Goal: Task Accomplishment & Management: Manage account settings

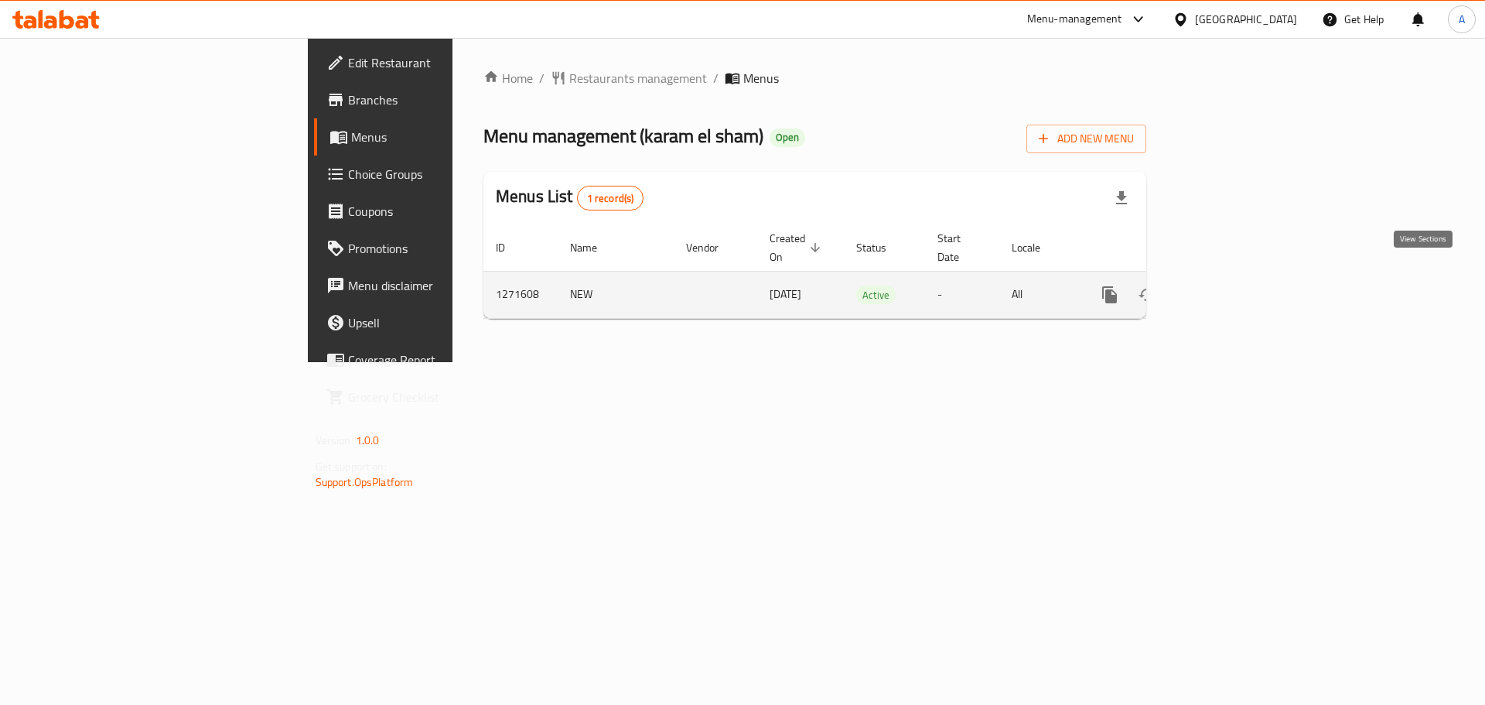
click at [1231, 285] on icon "enhanced table" at bounding box center [1221, 294] width 19 height 19
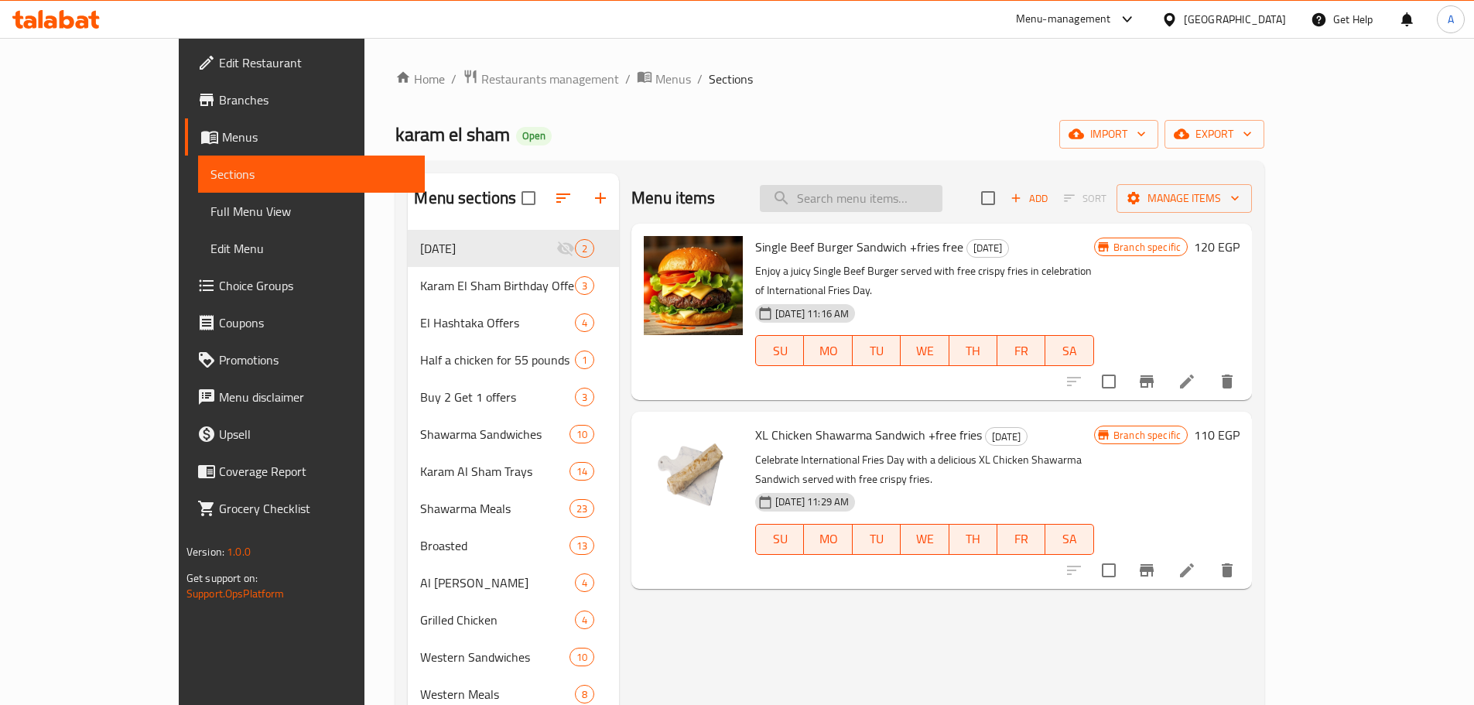
click at [935, 194] on input "search" at bounding box center [851, 198] width 183 height 27
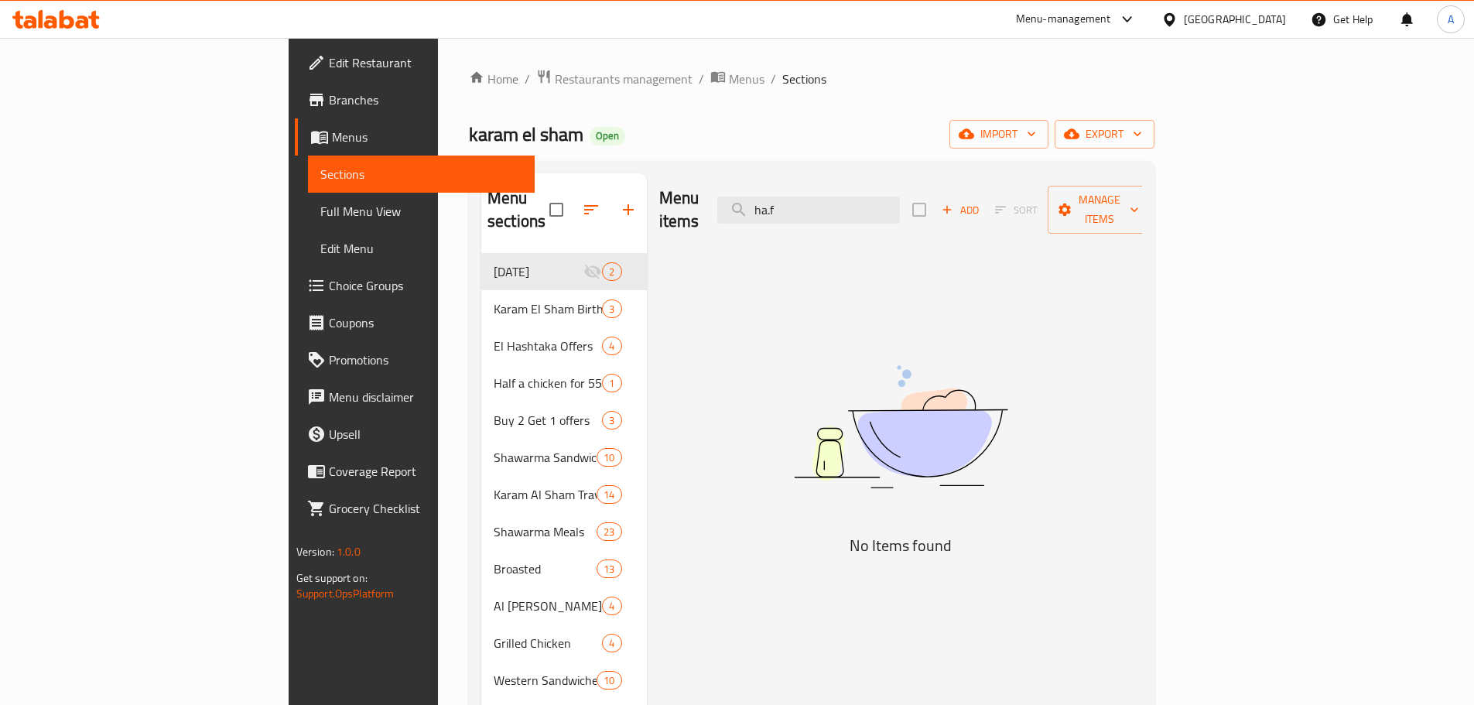
drag, startPoint x: 893, startPoint y: 198, endPoint x: 808, endPoint y: 191, distance: 86.1
click at [811, 191] on div "Menu items ha.f Add Sort Manage items" at bounding box center [900, 209] width 483 height 73
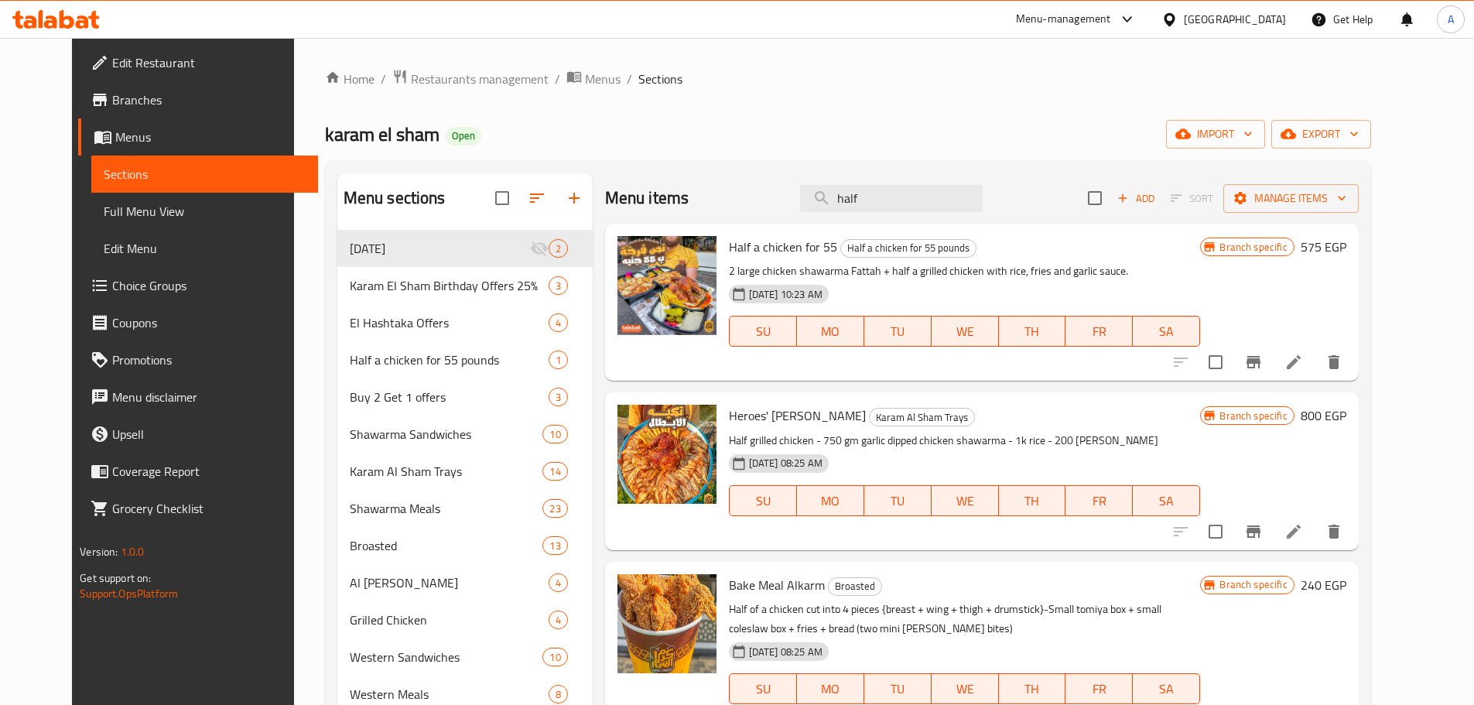
type input "half"
click at [762, 247] on span "Half a chicken for 55" at bounding box center [783, 246] width 108 height 23
copy h6 "Half a chicken for 55"
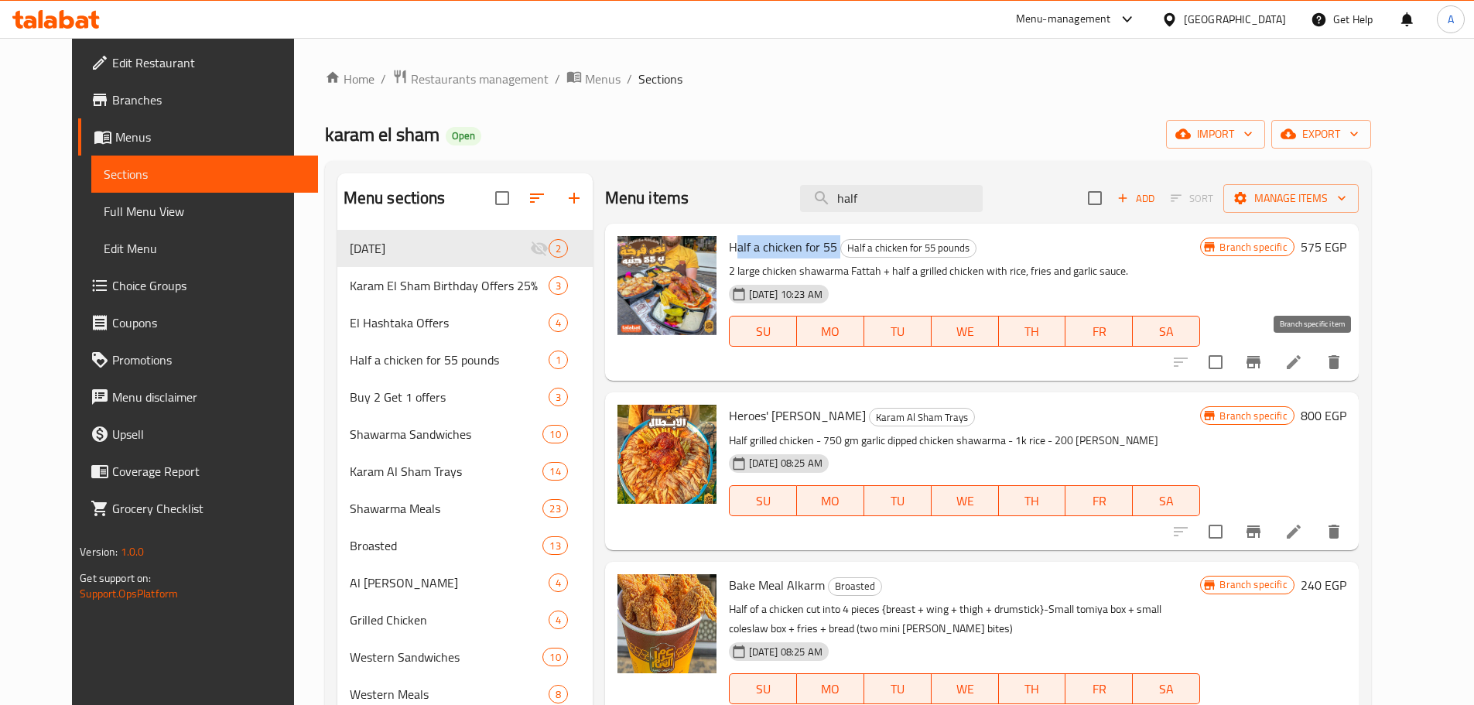
click at [1262, 363] on icon "Branch-specific-item" at bounding box center [1253, 362] width 19 height 19
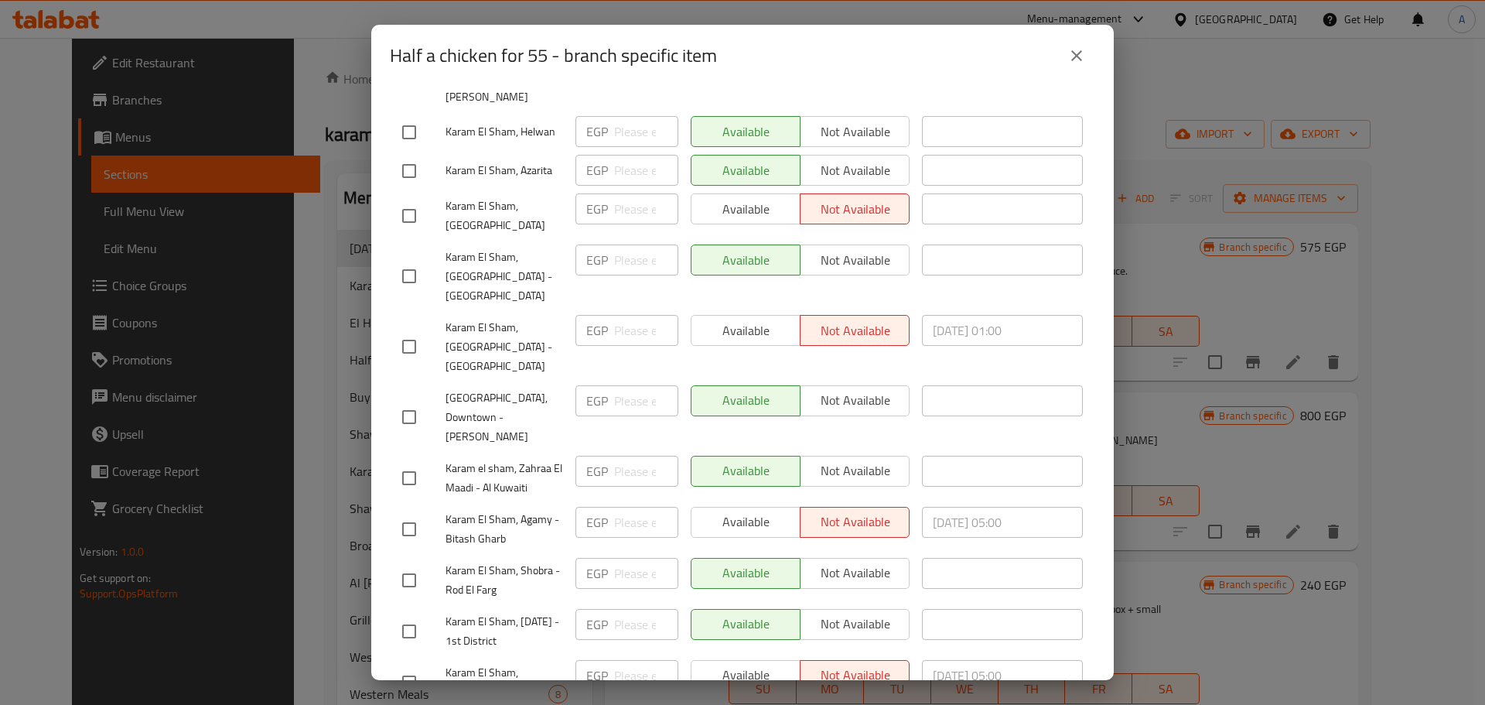
scroll to position [489, 0]
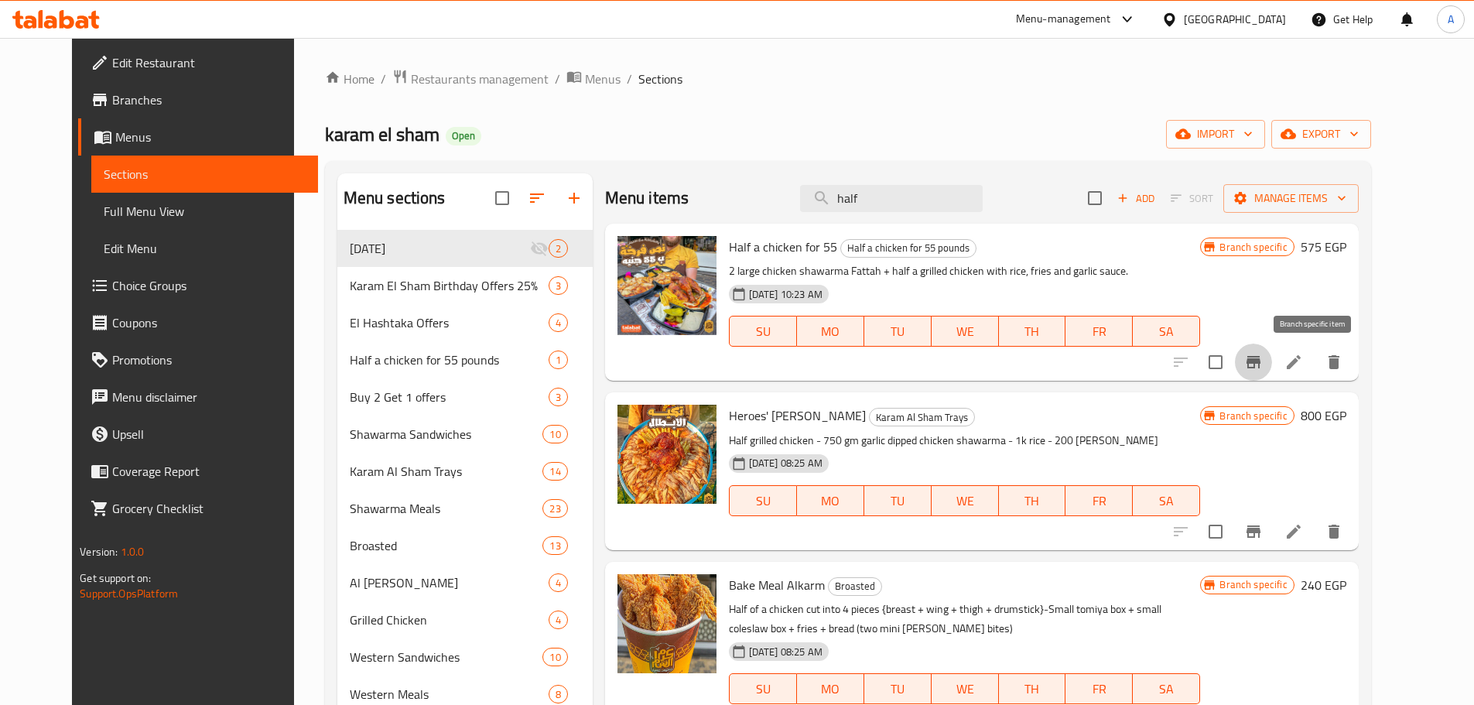
click at [949, 173] on div "Menu items half Add Sort Manage items" at bounding box center [981, 198] width 753 height 50
click at [932, 196] on input "half" at bounding box center [891, 198] width 183 height 27
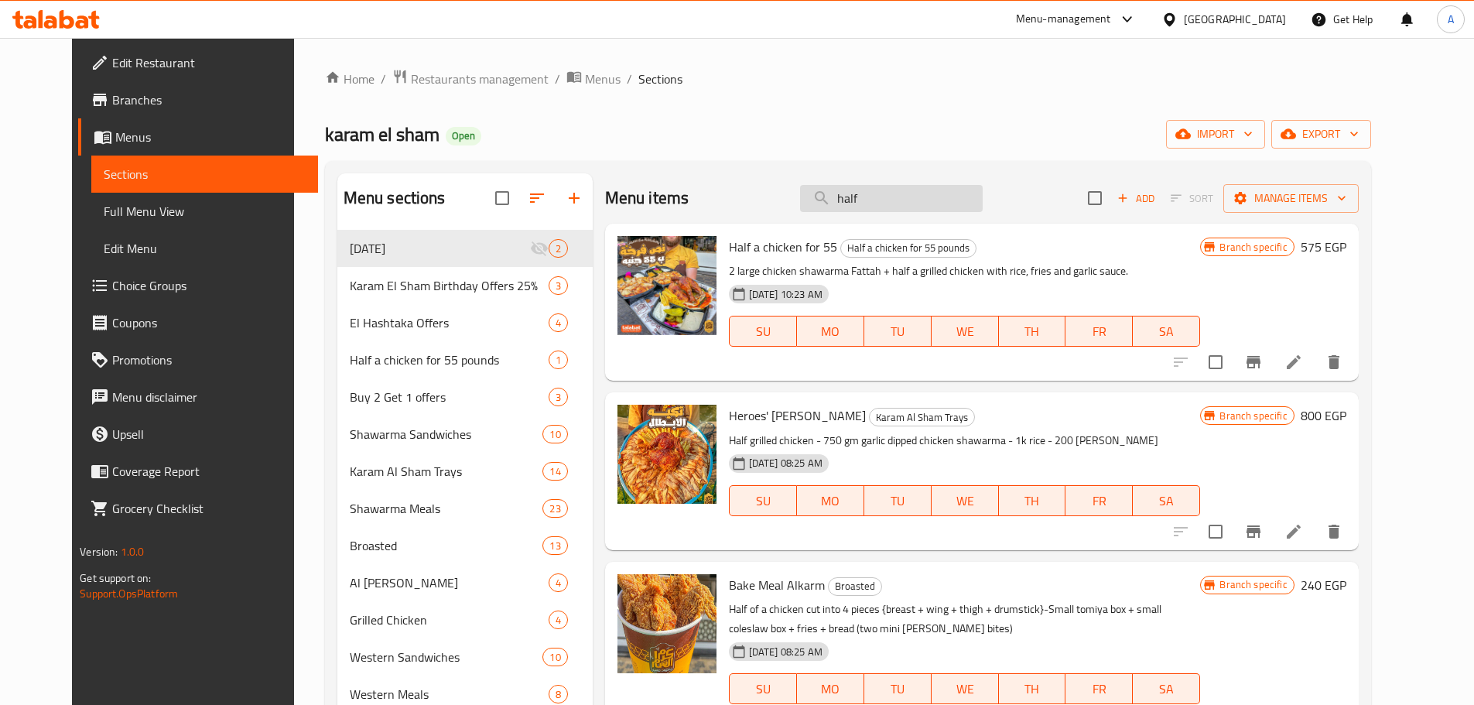
click at [932, 196] on input "half" at bounding box center [891, 198] width 183 height 27
click at [919, 195] on input "half" at bounding box center [891, 198] width 183 height 27
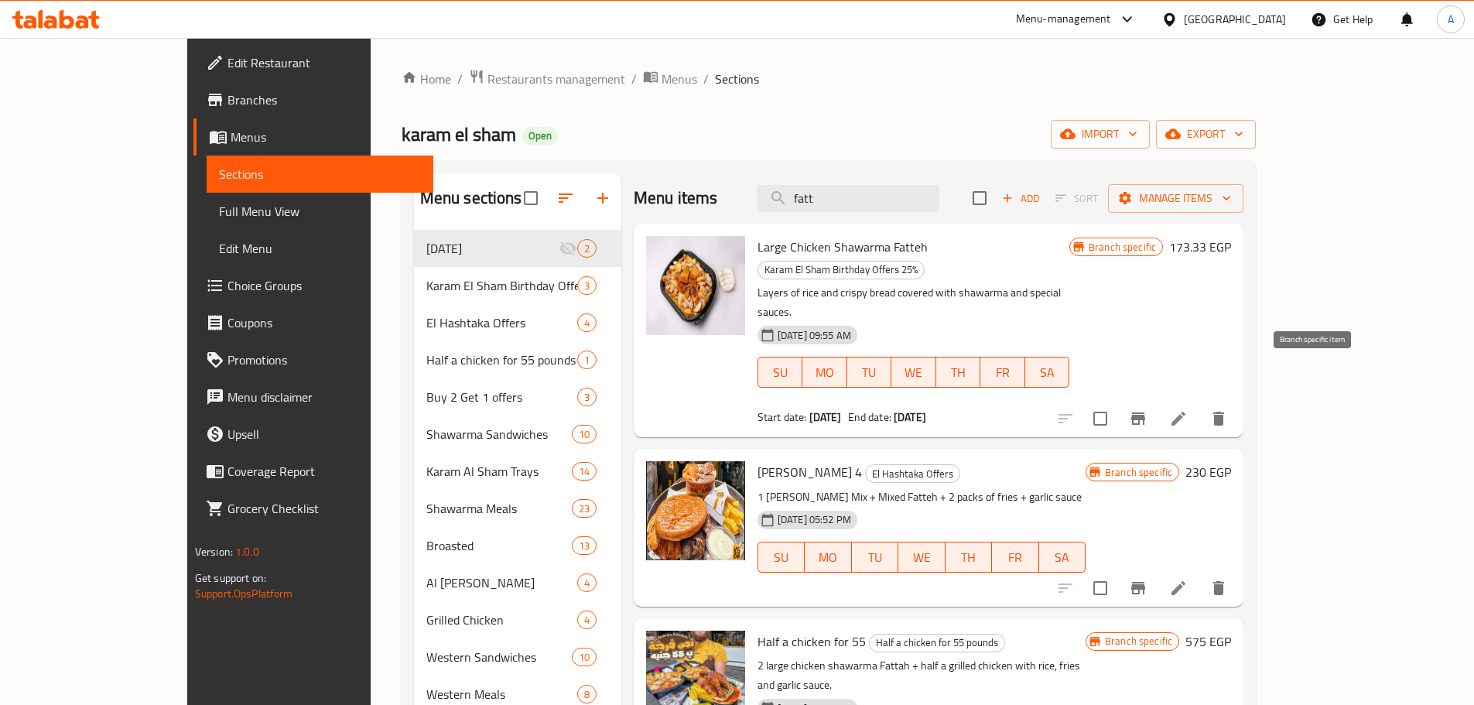
type input "fatt"
click at [1147, 409] on icon "Branch-specific-item" at bounding box center [1138, 418] width 19 height 19
click at [1145, 412] on icon "Branch-specific-item" at bounding box center [1138, 418] width 14 height 12
click at [757, 246] on span "Large Chicken Shawarma Fatteh" at bounding box center [842, 246] width 170 height 23
drag, startPoint x: 719, startPoint y: 246, endPoint x: 784, endPoint y: 251, distance: 65.2
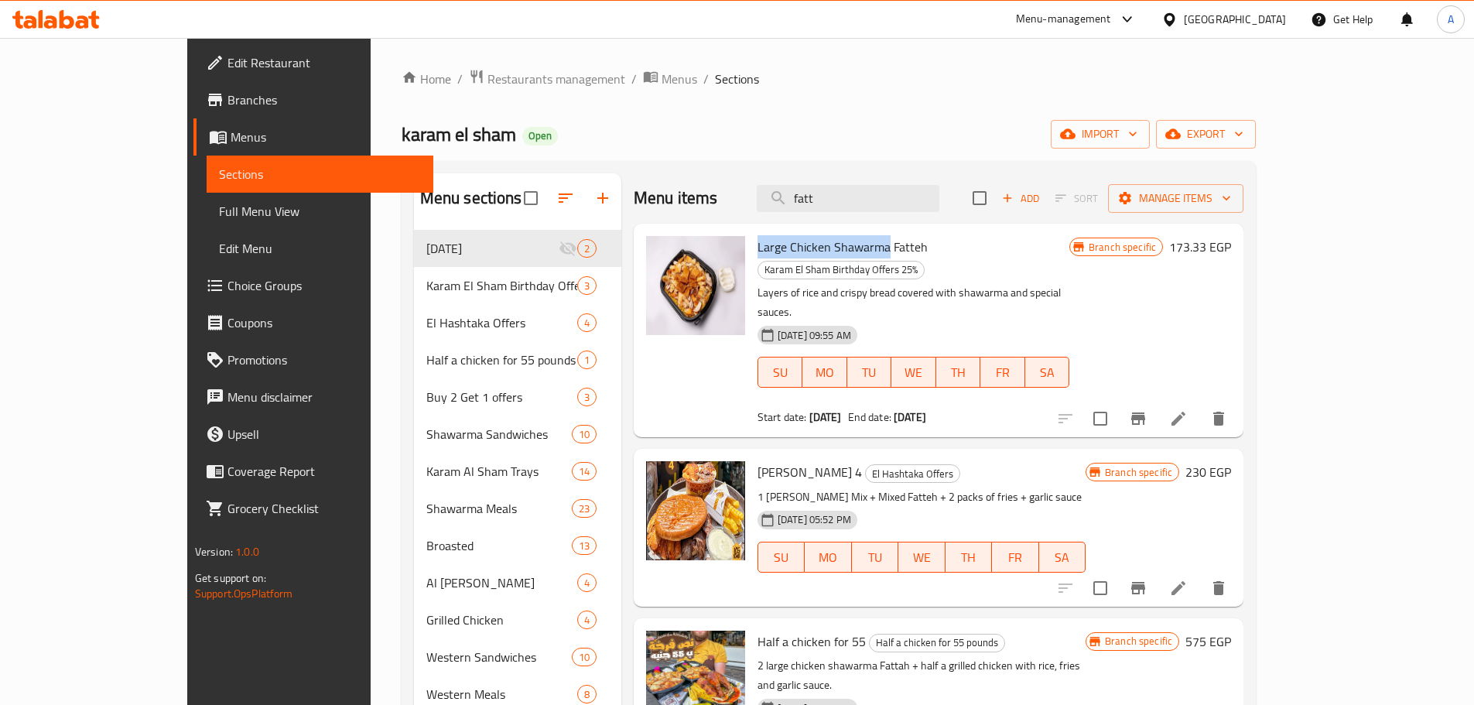
click at [785, 251] on span "Large Chicken Shawarma Fatteh" at bounding box center [842, 246] width 170 height 23
click at [808, 246] on span "Large Chicken Shawarma Fatteh" at bounding box center [842, 246] width 170 height 23
click at [770, 242] on span "Large Chicken Shawarma Fatteh" at bounding box center [842, 246] width 170 height 23
click at [833, 232] on div "Large Chicken Shawarma Fatteh Karam El Sham Birthday Offers 25% Layers of rice …" at bounding box center [913, 330] width 324 height 201
click at [808, 245] on span "Large Chicken Shawarma Fatteh" at bounding box center [842, 246] width 170 height 23
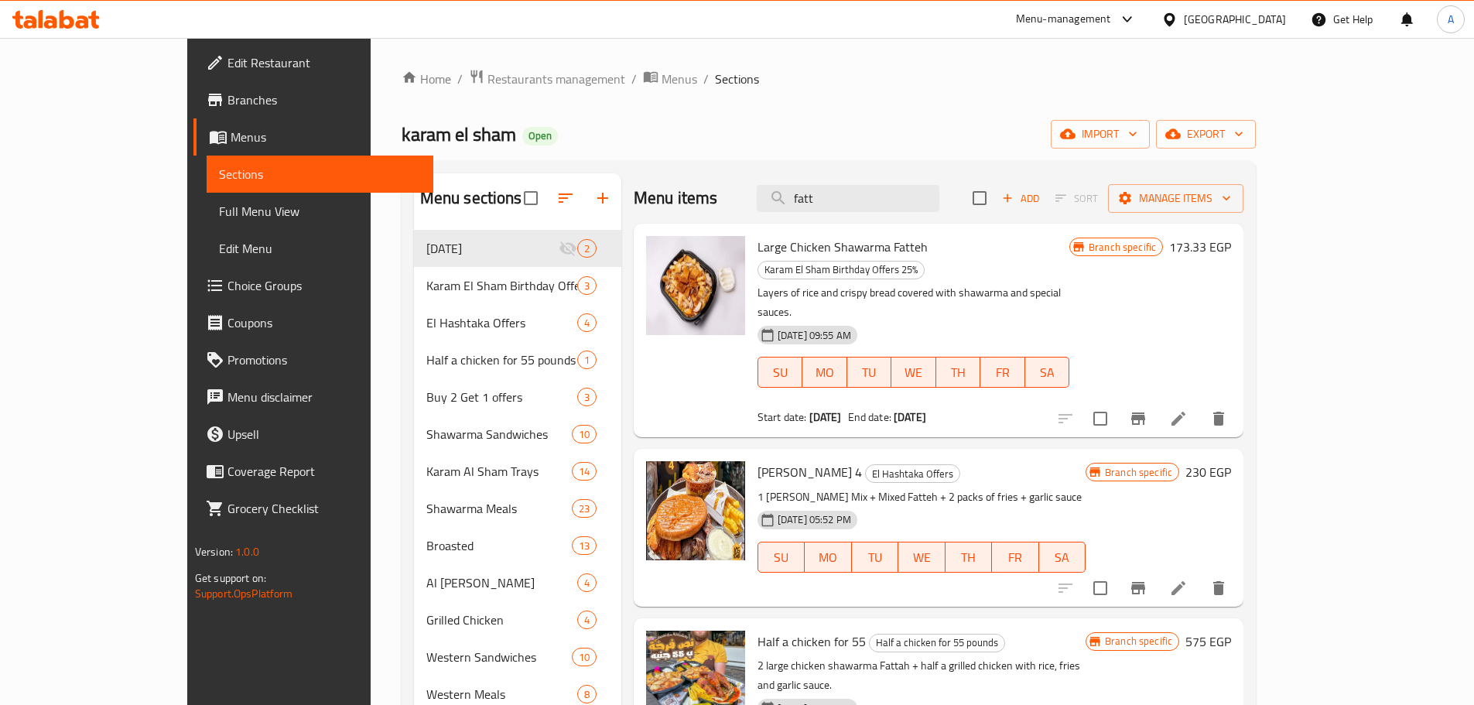
click at [760, 246] on span "Large Chicken Shawarma Fatteh" at bounding box center [842, 246] width 170 height 23
drag, startPoint x: 760, startPoint y: 246, endPoint x: 852, endPoint y: 244, distance: 92.1
click at [852, 244] on span "Large Chicken Shawarma Fatteh" at bounding box center [842, 246] width 170 height 23
copy span "Chicken Shawarma Fatteh"
click at [884, 206] on input "fatt" at bounding box center [847, 198] width 183 height 27
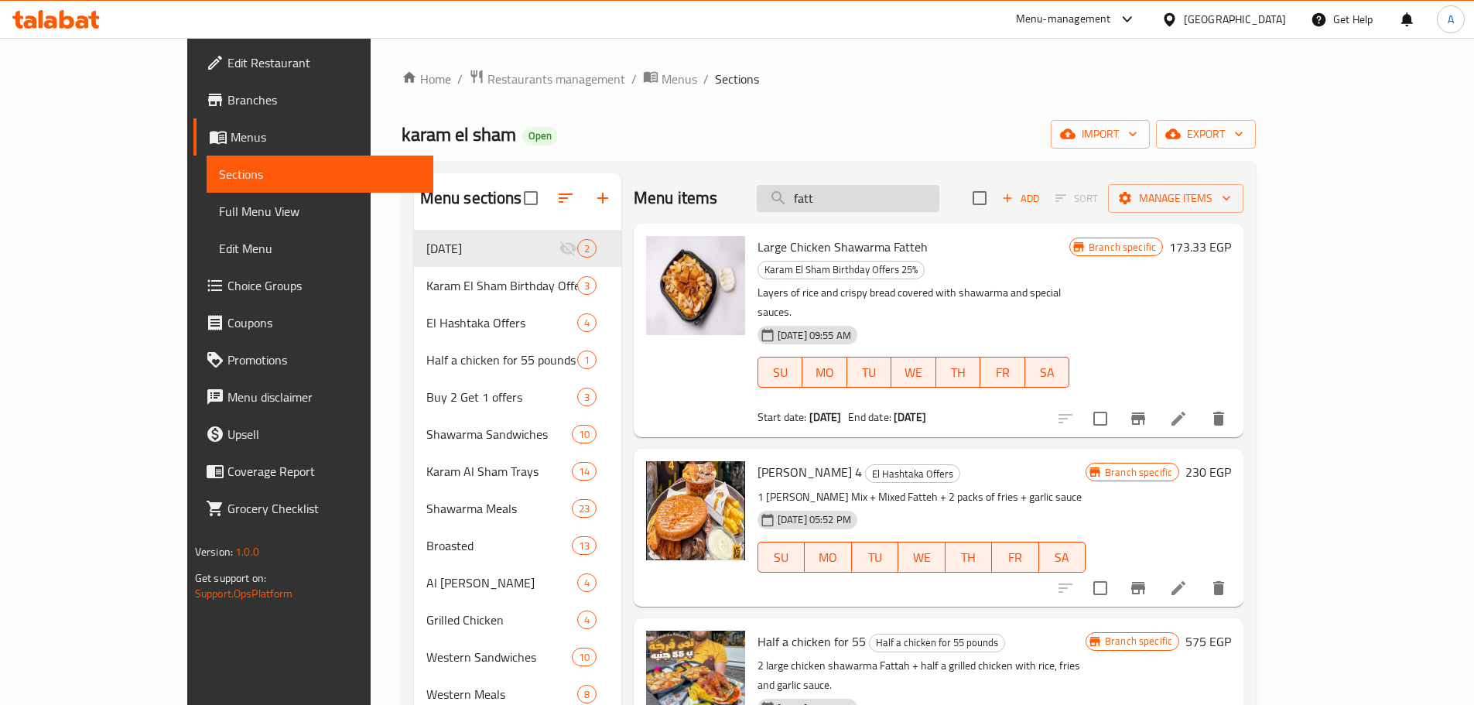
click at [884, 206] on input "fatt" at bounding box center [847, 198] width 183 height 27
paste input "Chicken Shawarma Fatteh"
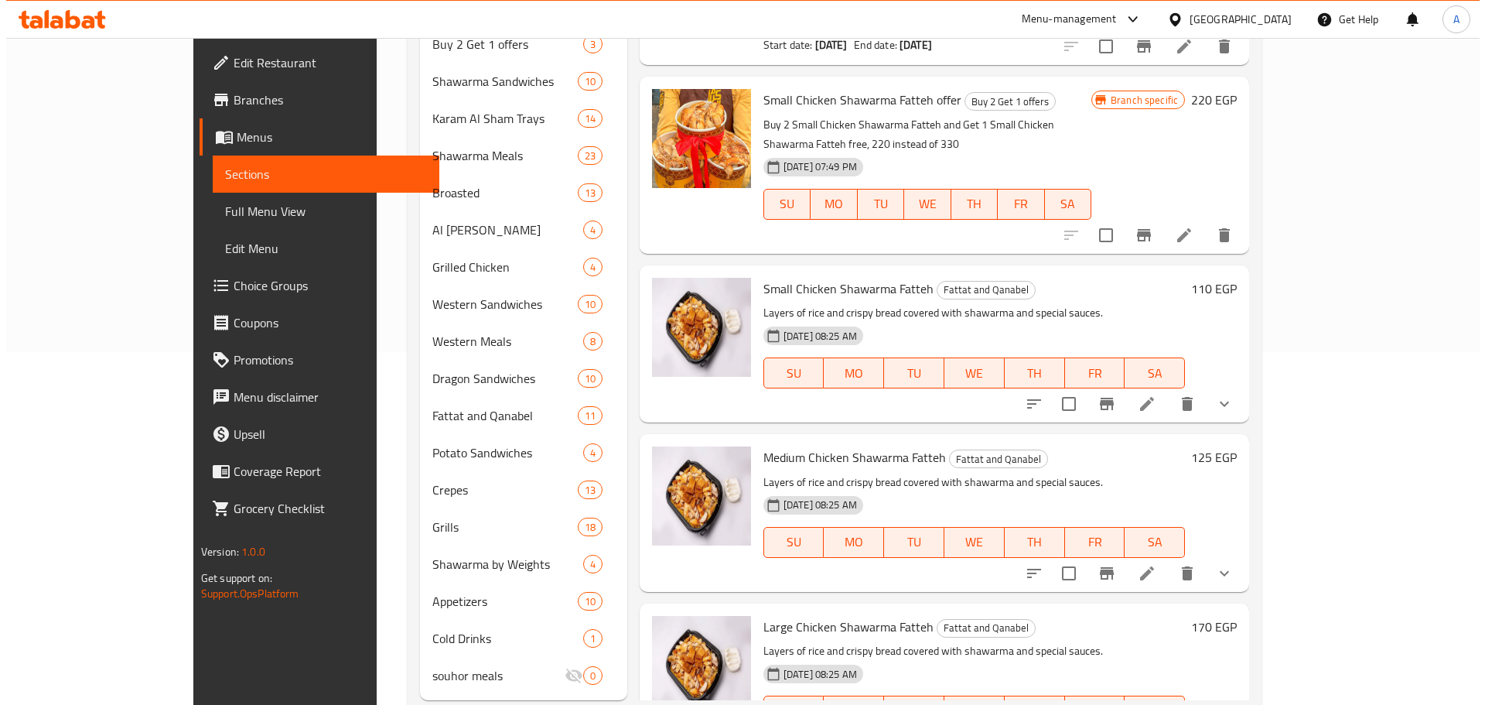
scroll to position [391, 0]
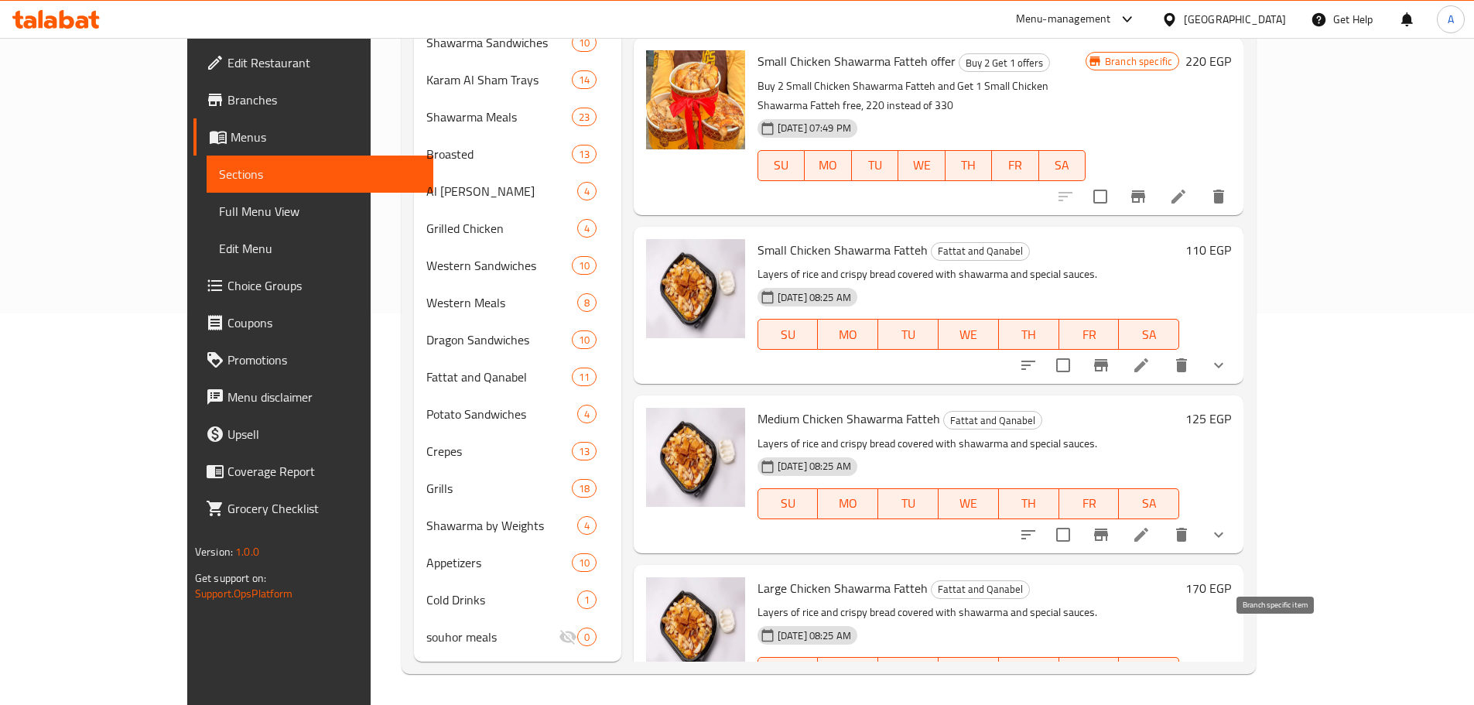
type input "Chicken Shawarma Fatteh"
click at [1110, 694] on icon "Branch-specific-item" at bounding box center [1100, 703] width 19 height 19
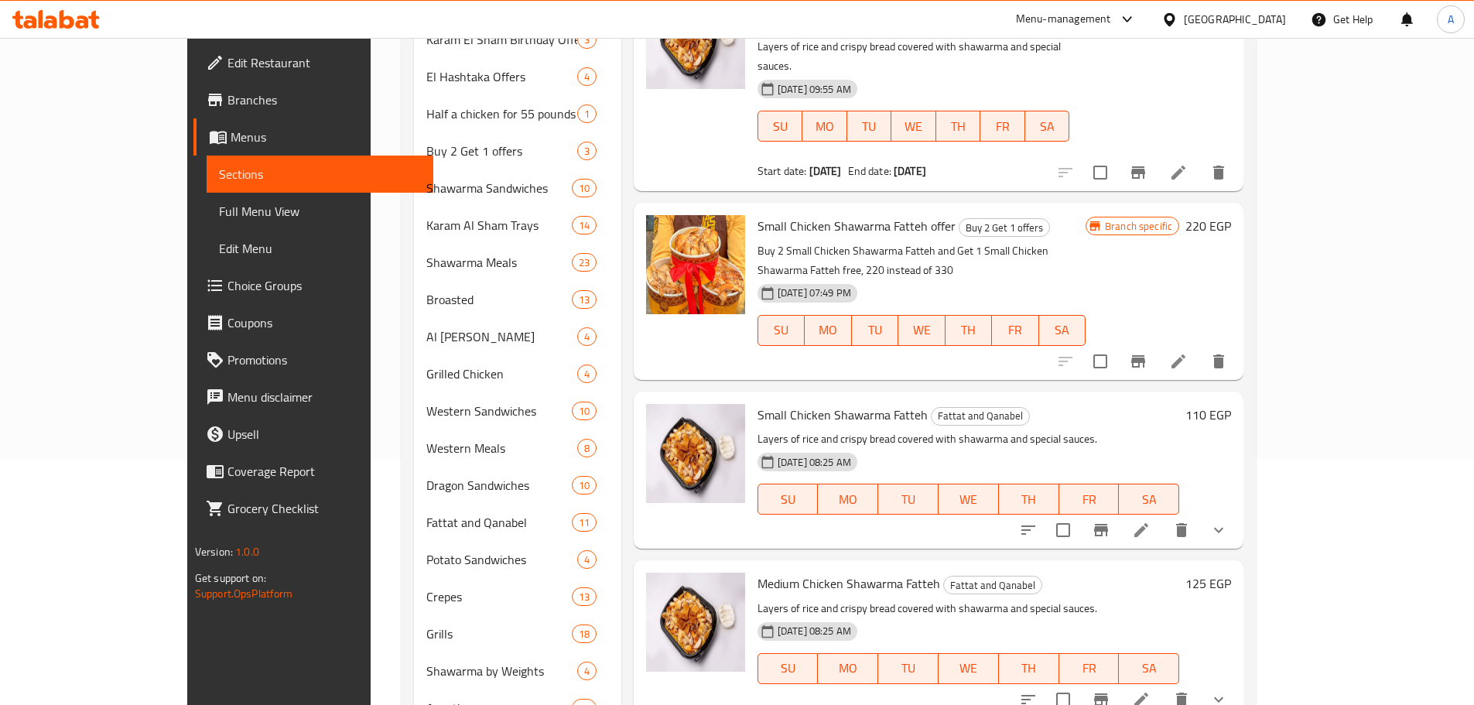
scroll to position [0, 0]
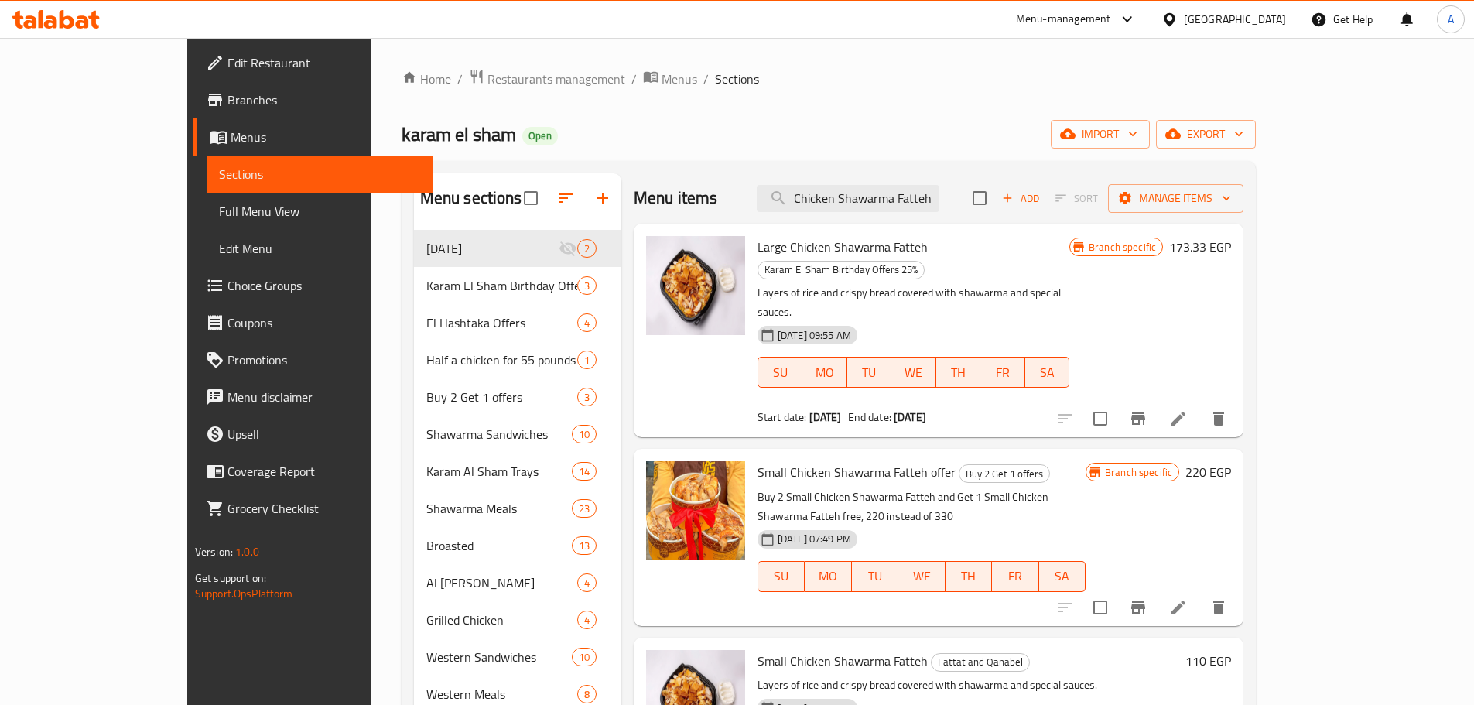
click at [860, 251] on span "Large Chicken Shawarma Fatteh" at bounding box center [842, 246] width 170 height 23
click at [849, 283] on p "Layers of rice and crispy bread covered with shawarma and special sauces." at bounding box center [913, 302] width 312 height 39
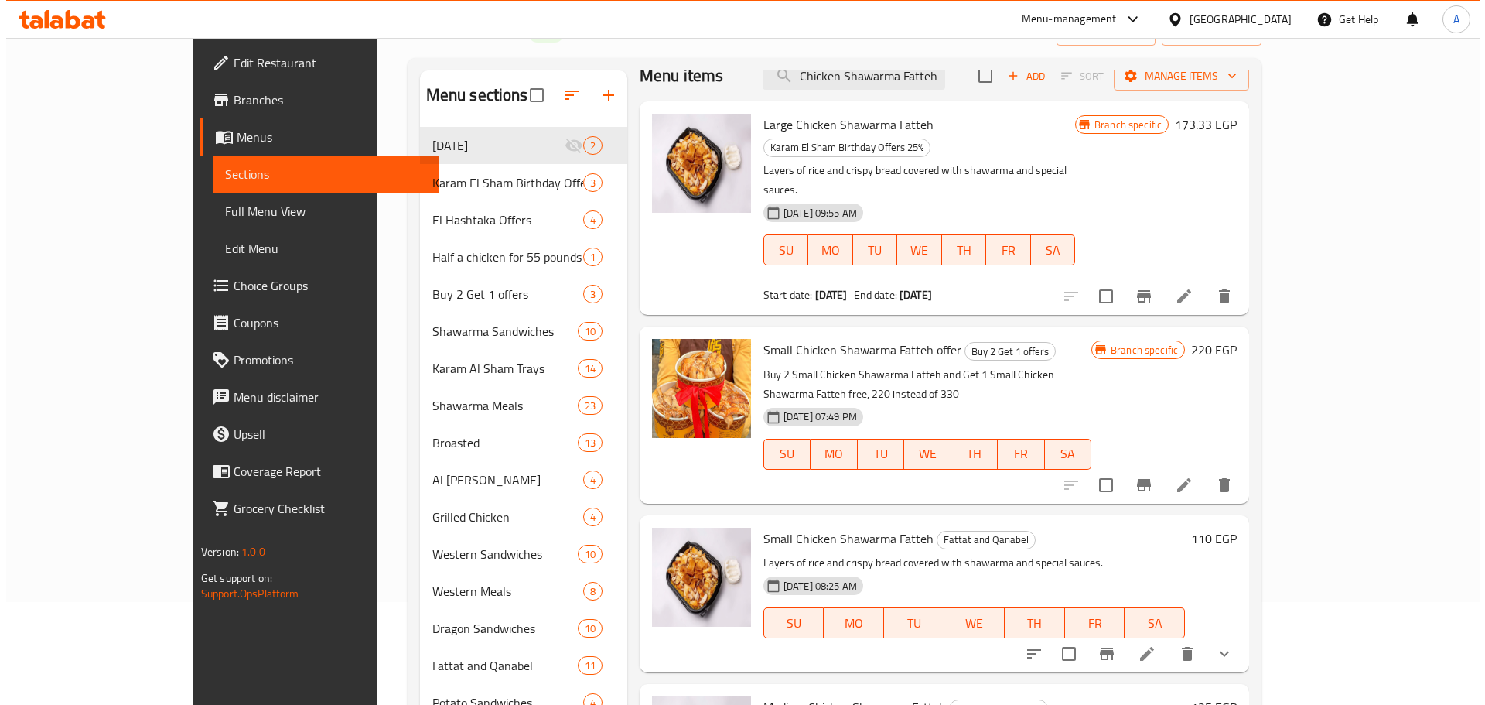
scroll to position [391, 0]
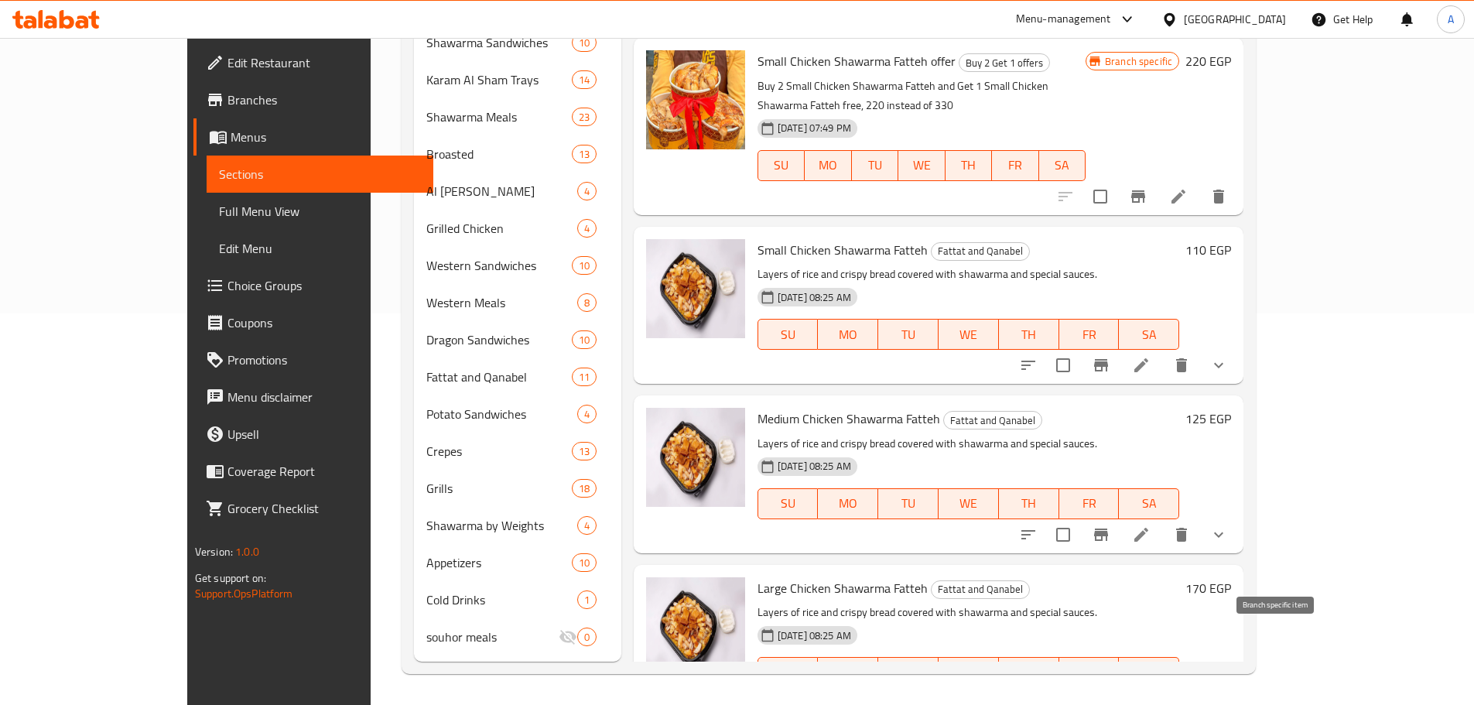
click at [1110, 694] on icon "Branch-specific-item" at bounding box center [1100, 703] width 19 height 19
click at [1147, 451] on div "[DATE] 08:25 AM SU MO TU WE TH FR SA" at bounding box center [968, 493] width 434 height 84
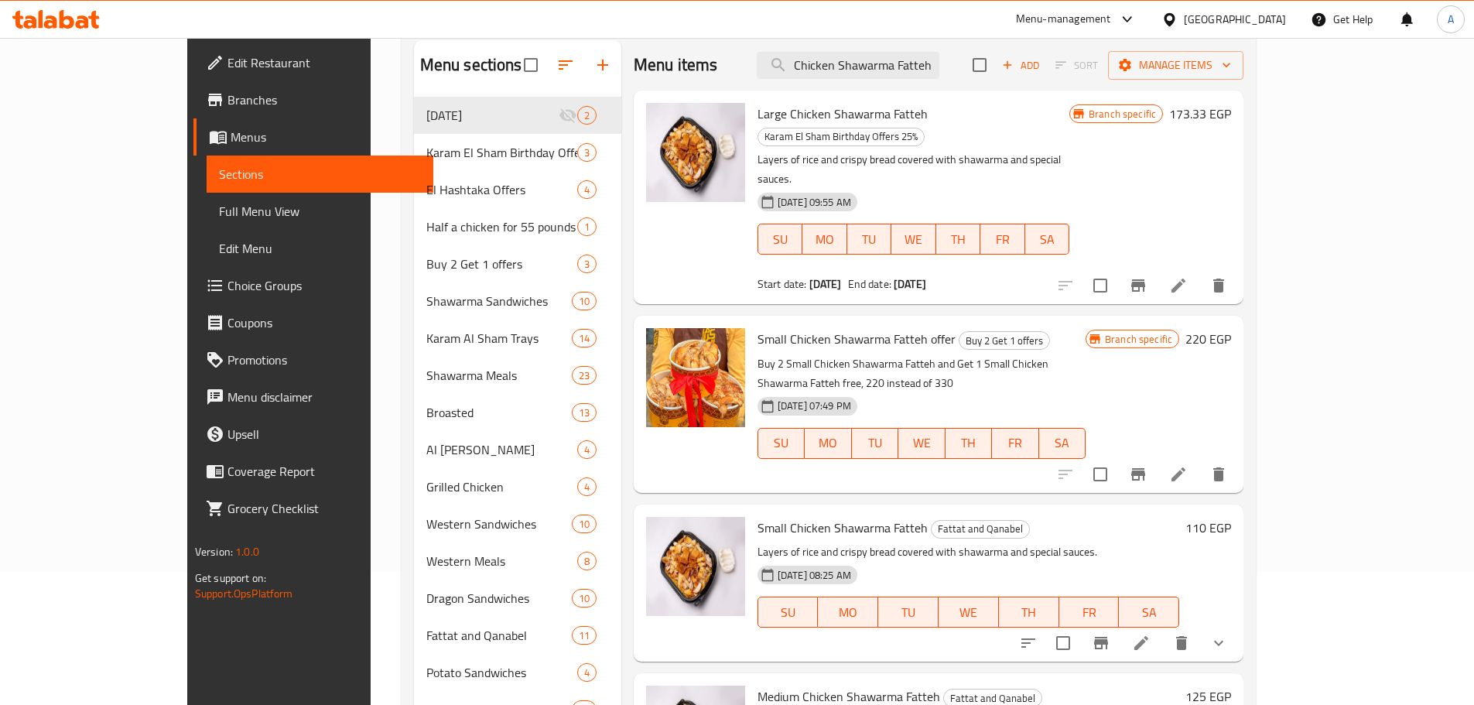
scroll to position [0, 0]
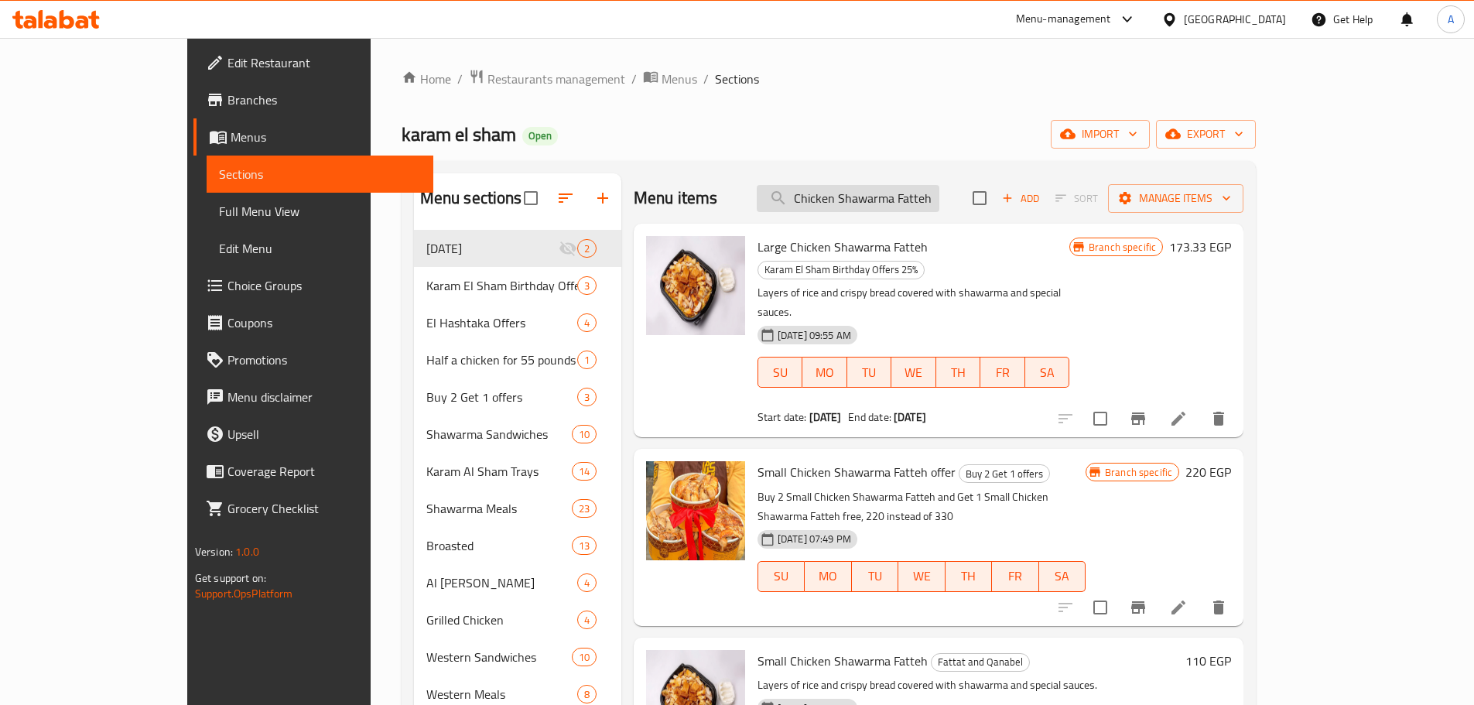
click at [922, 191] on input "Chicken Shawarma Fatteh" at bounding box center [847, 198] width 183 height 27
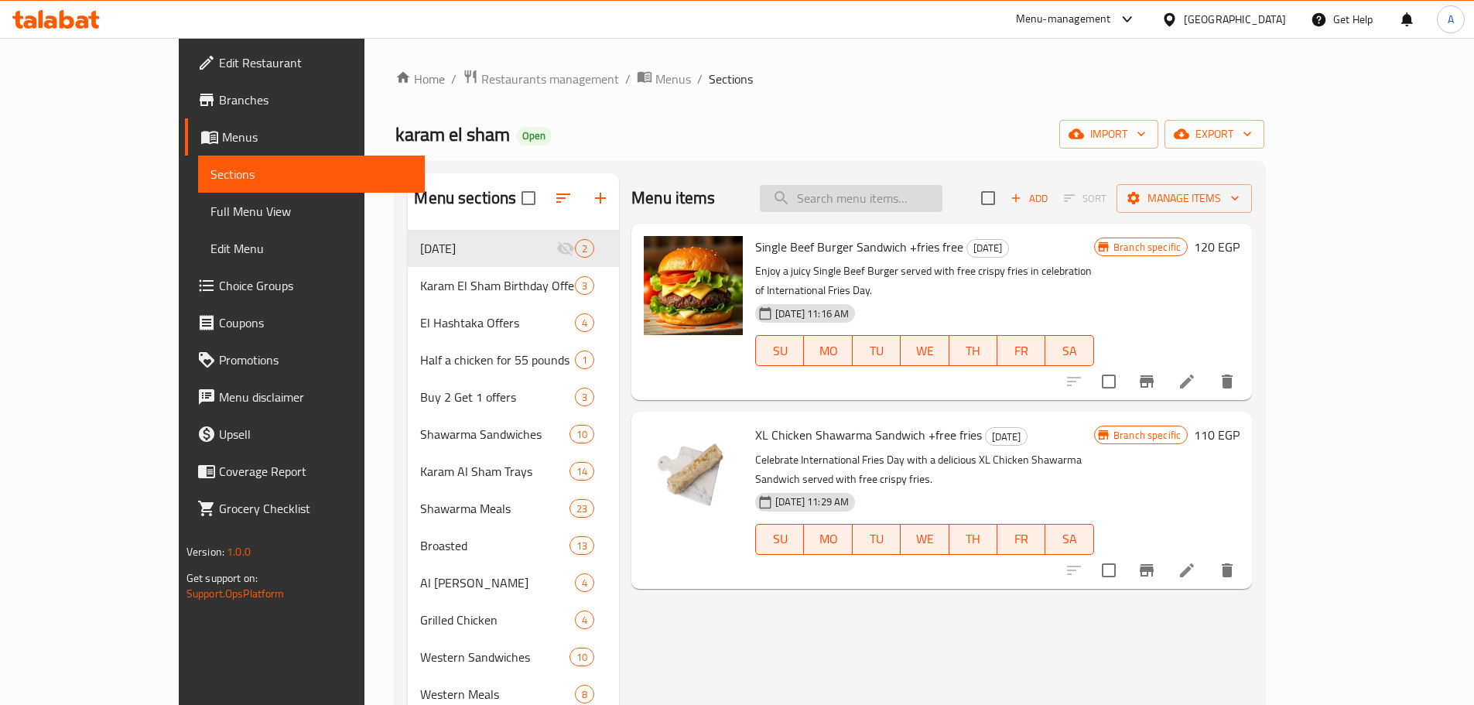
click at [930, 200] on input "search" at bounding box center [851, 198] width 183 height 27
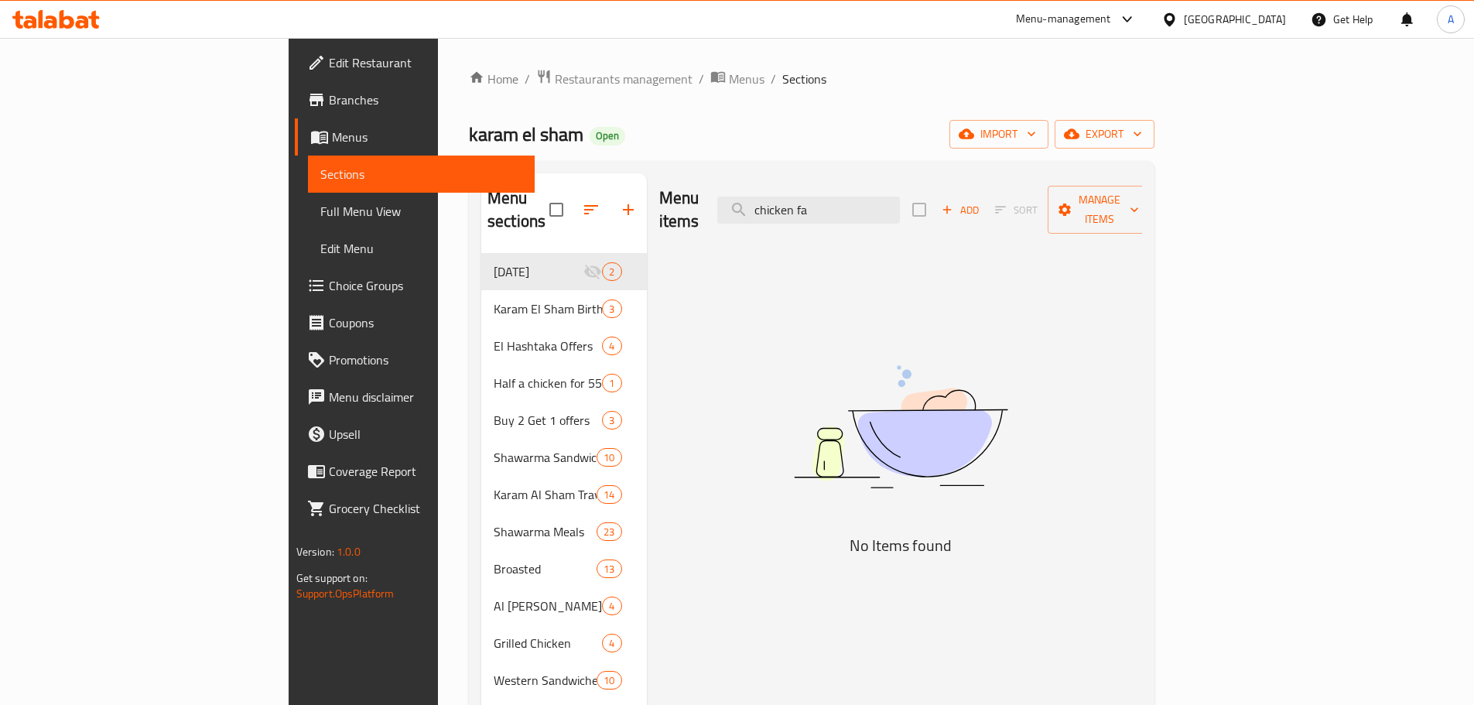
type input "chicken fa"
click at [900, 196] on input "chicken fa" at bounding box center [808, 209] width 183 height 27
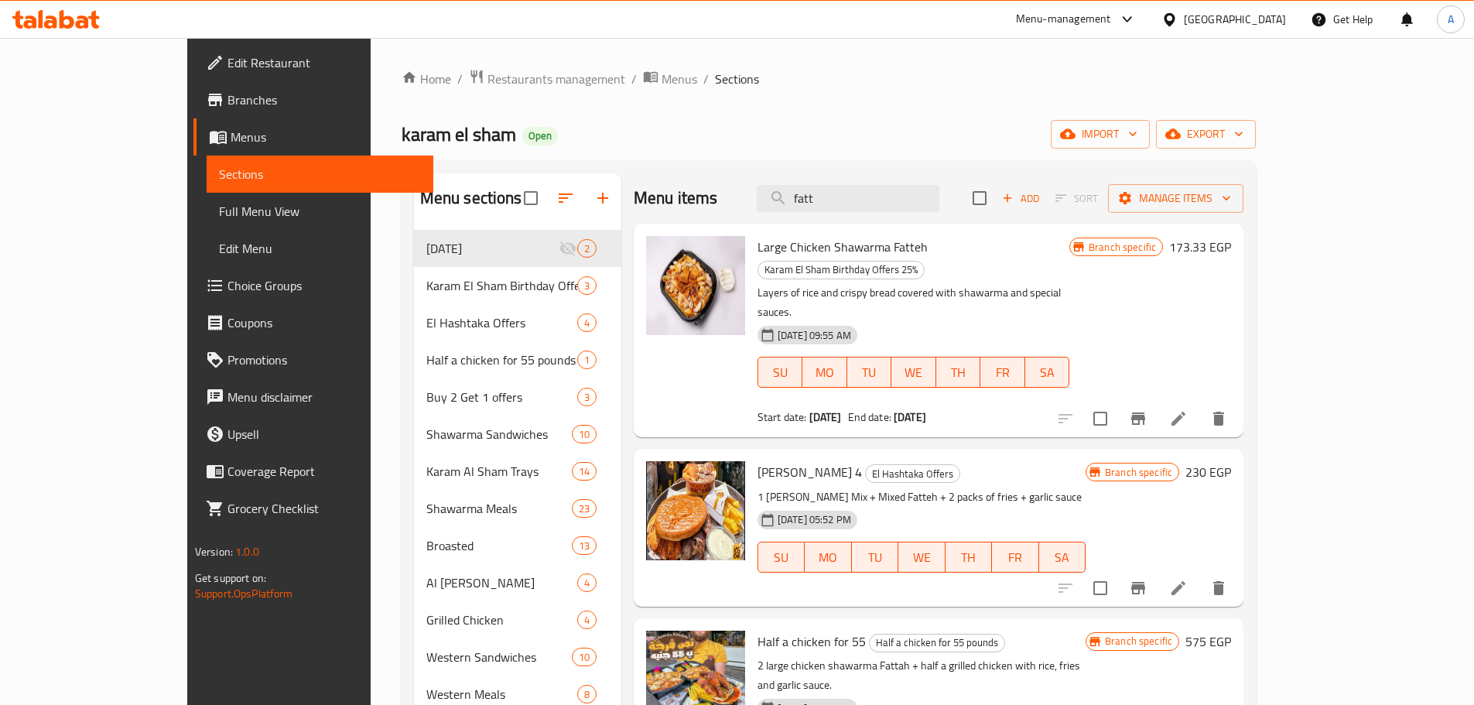
click at [776, 243] on span "Large Chicken Shawarma Fatteh" at bounding box center [842, 246] width 170 height 23
drag, startPoint x: 776, startPoint y: 243, endPoint x: 861, endPoint y: 239, distance: 85.2
click at [861, 239] on span "Large Chicken Shawarma Fatteh" at bounding box center [842, 246] width 170 height 23
copy span "Chicken Shawarma Fatteh"
click at [902, 193] on input "fatt" at bounding box center [847, 198] width 183 height 27
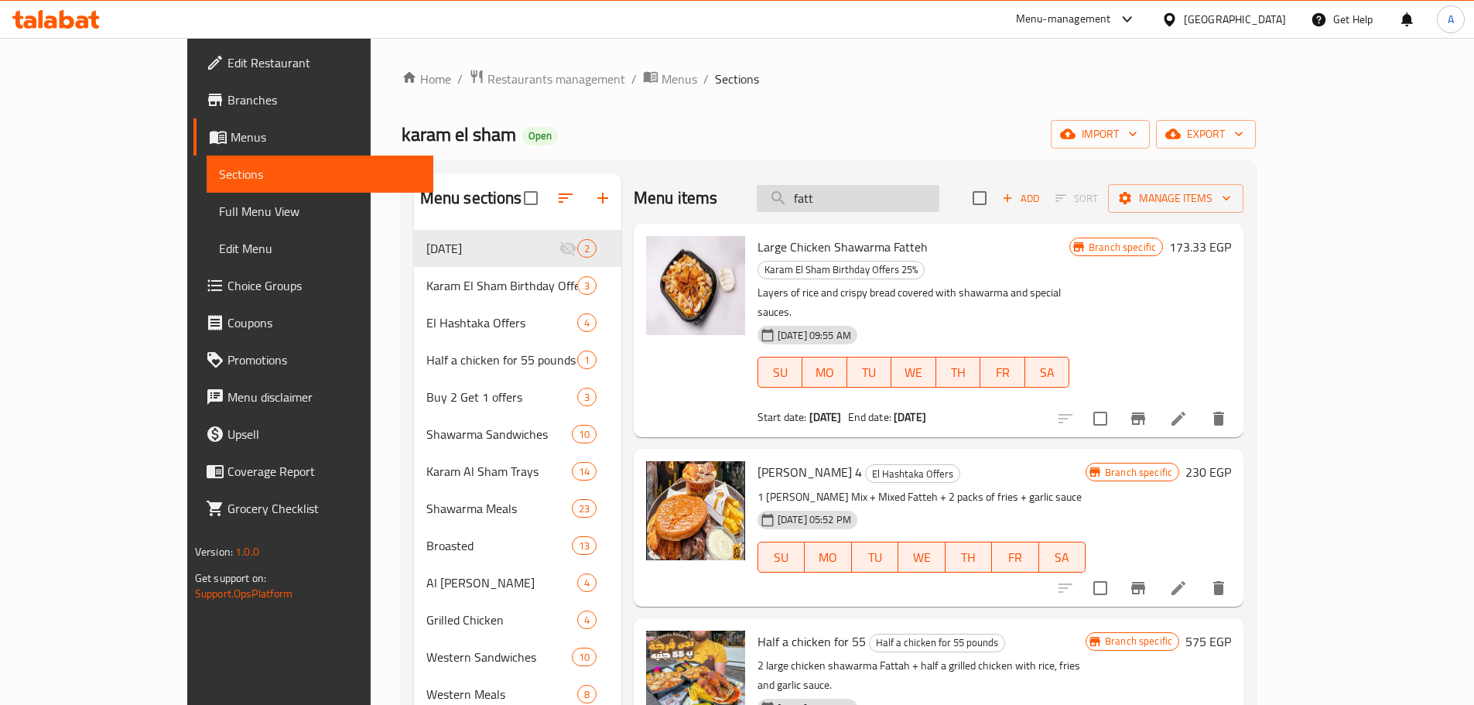
click at [902, 193] on input "fatt" at bounding box center [847, 198] width 183 height 27
paste input "Chicken Shawarma Fatteh"
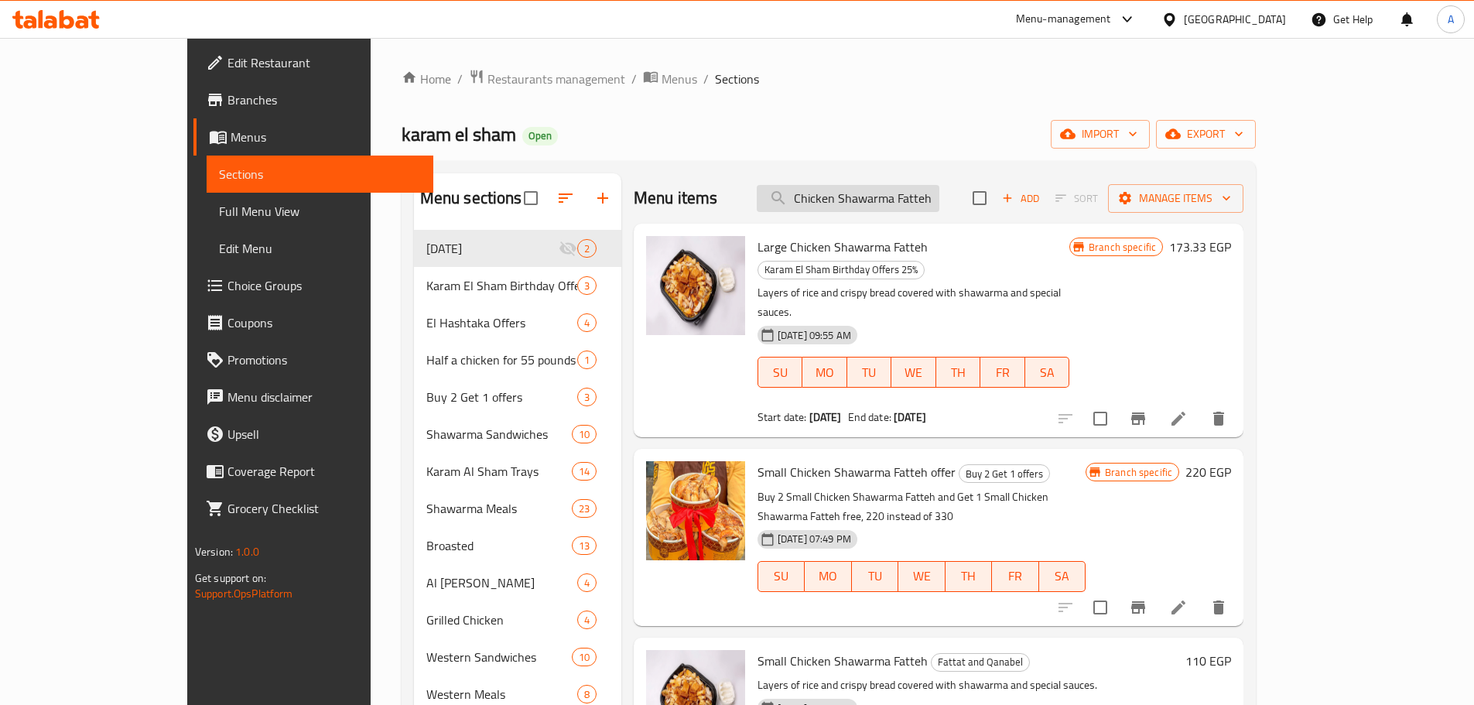
click at [907, 186] on input "Chicken Shawarma Fatteh" at bounding box center [847, 198] width 183 height 27
click at [921, 207] on input "Chicken Shawarma Fatteh" at bounding box center [847, 198] width 183 height 27
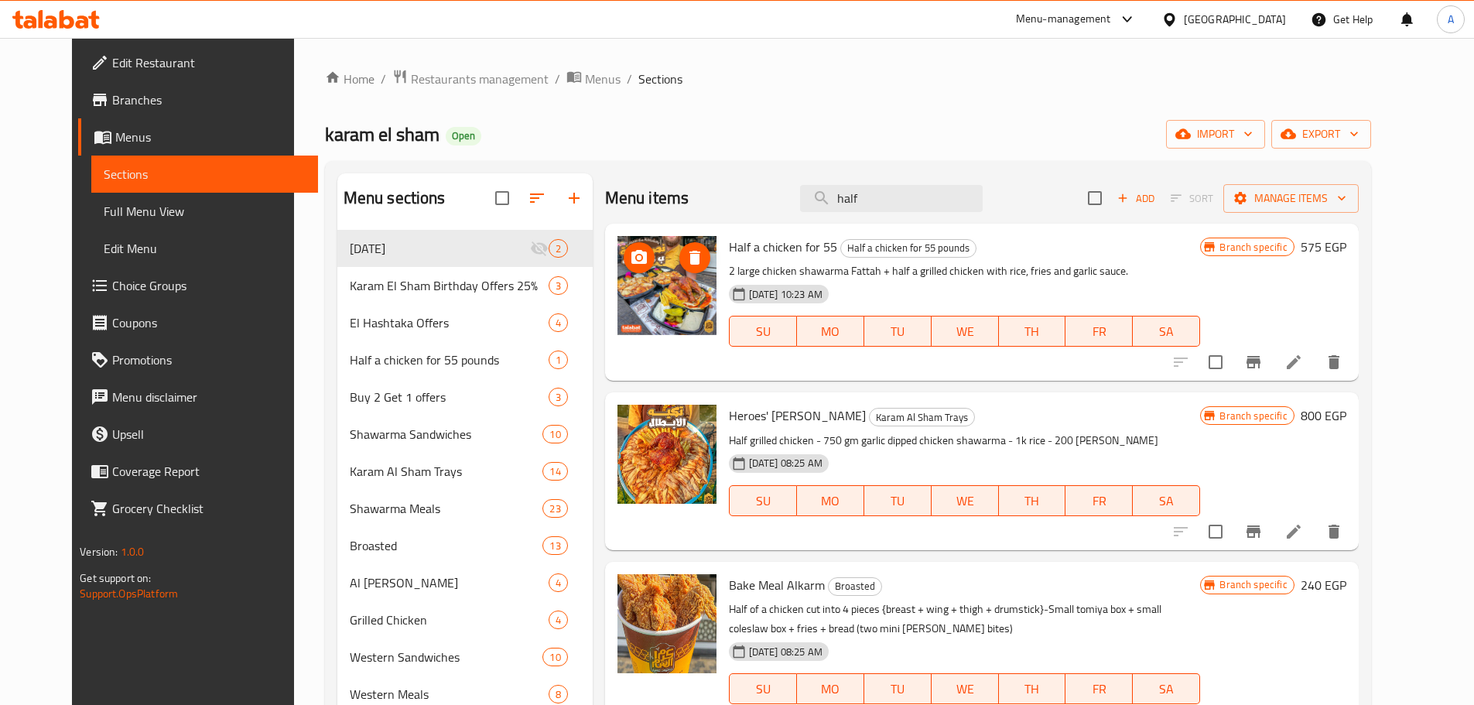
type input "half"
drag, startPoint x: 651, startPoint y: 287, endPoint x: 975, endPoint y: 310, distance: 324.9
click at [975, 310] on div "SU MO TU WE TH FR SA" at bounding box center [964, 330] width 484 height 43
click at [1315, 368] on li at bounding box center [1293, 362] width 43 height 28
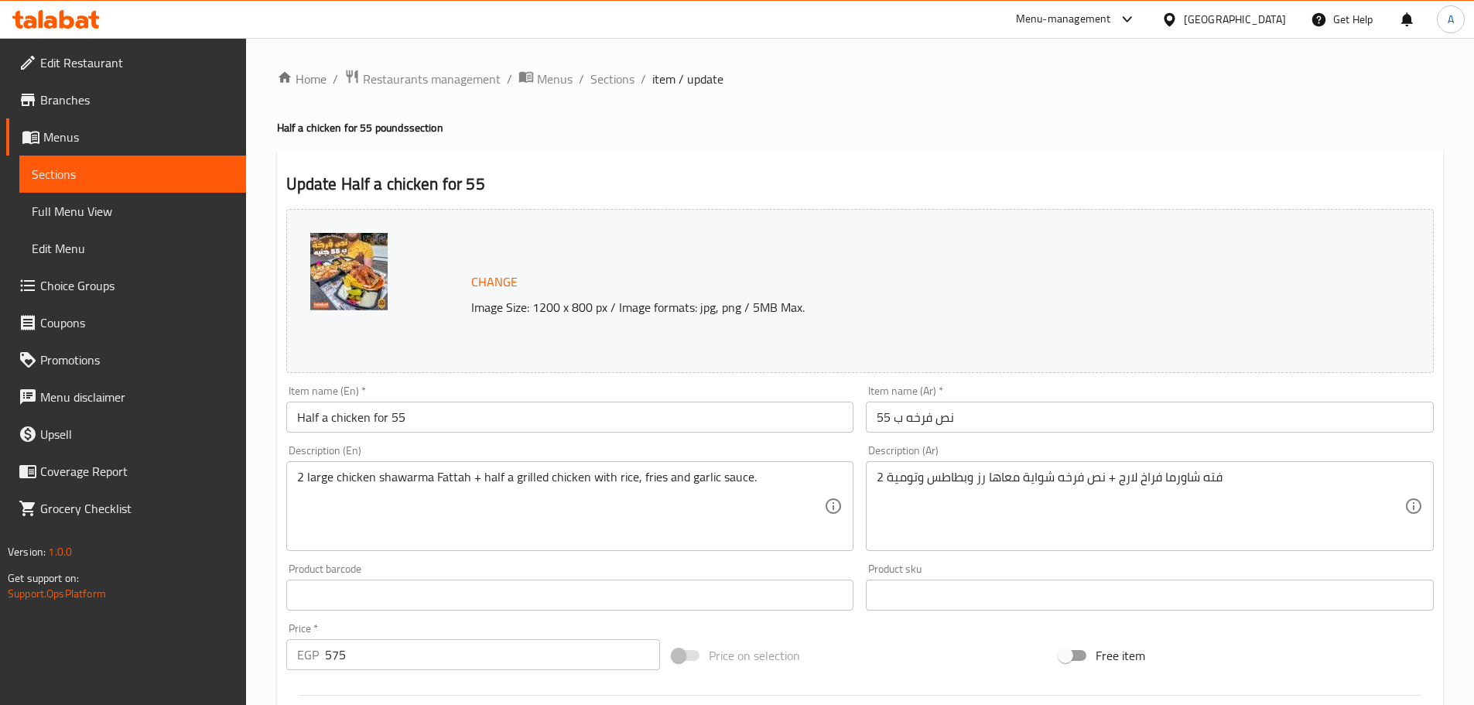
click at [818, 115] on div "Home / Restaurants management / Menus / Sections / item / update Half a chicken…" at bounding box center [860, 577] width 1166 height 1016
click at [806, 109] on div "Home / Restaurants management / Menus / Sections / item / update Half a chicken…" at bounding box center [860, 577] width 1166 height 1016
click at [623, 82] on span "Sections" at bounding box center [612, 79] width 44 height 19
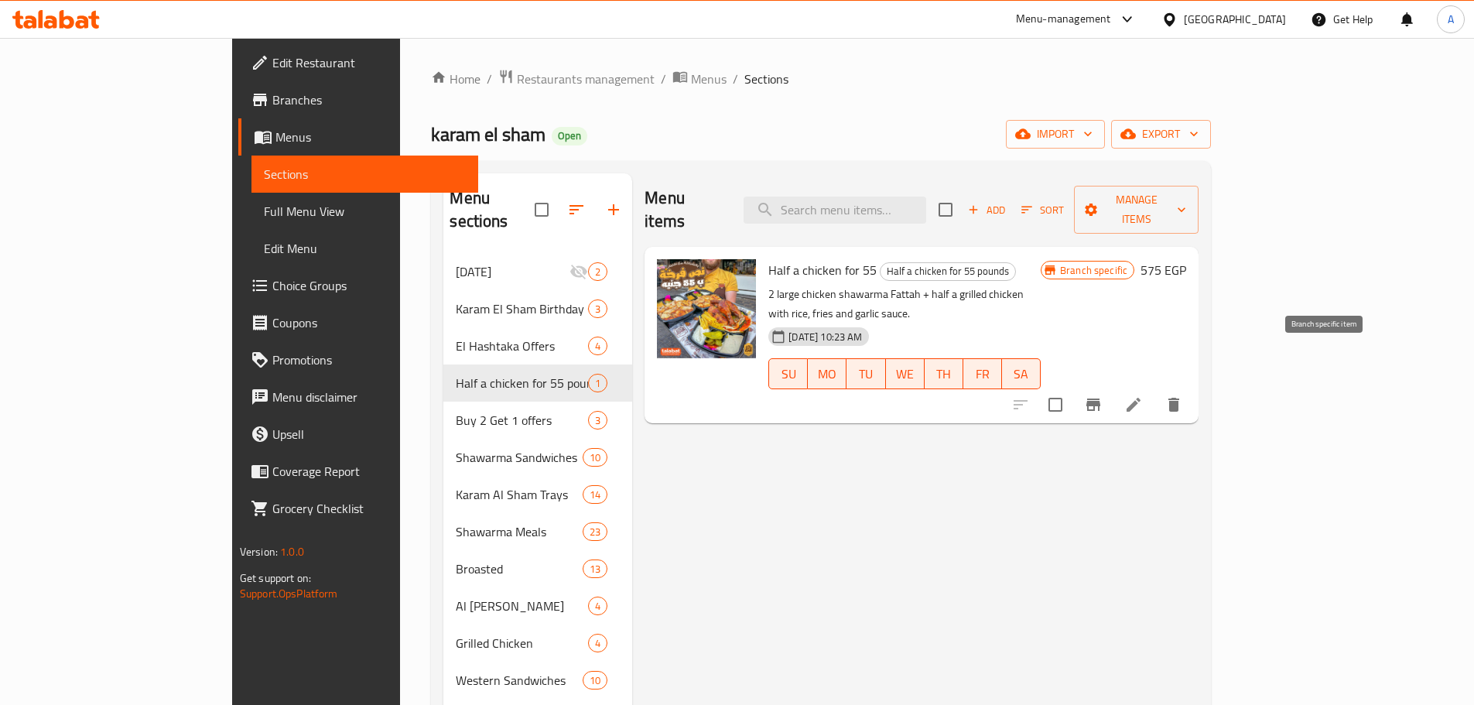
click at [1100, 398] on icon "Branch-specific-item" at bounding box center [1093, 404] width 14 height 12
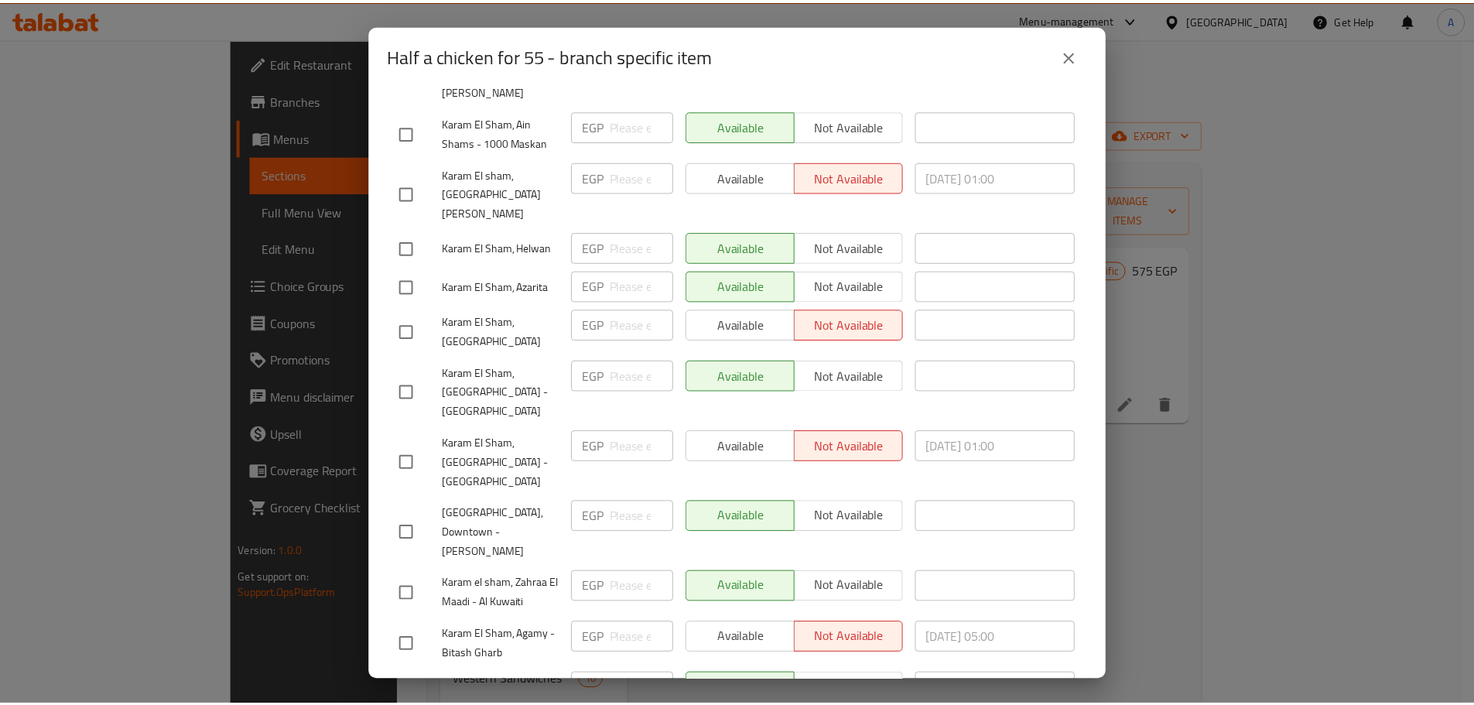
scroll to position [489, 0]
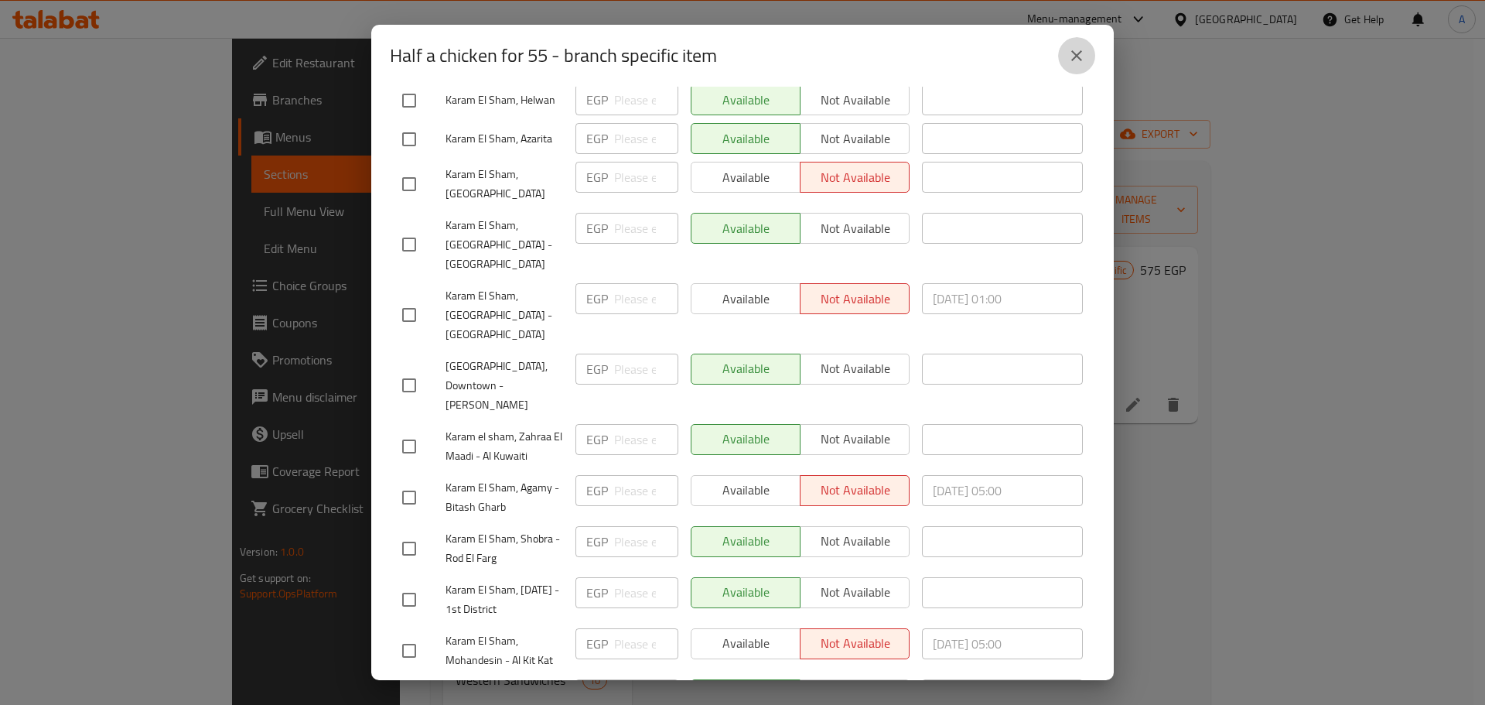
click at [1081, 56] on icon "close" at bounding box center [1076, 55] width 19 height 19
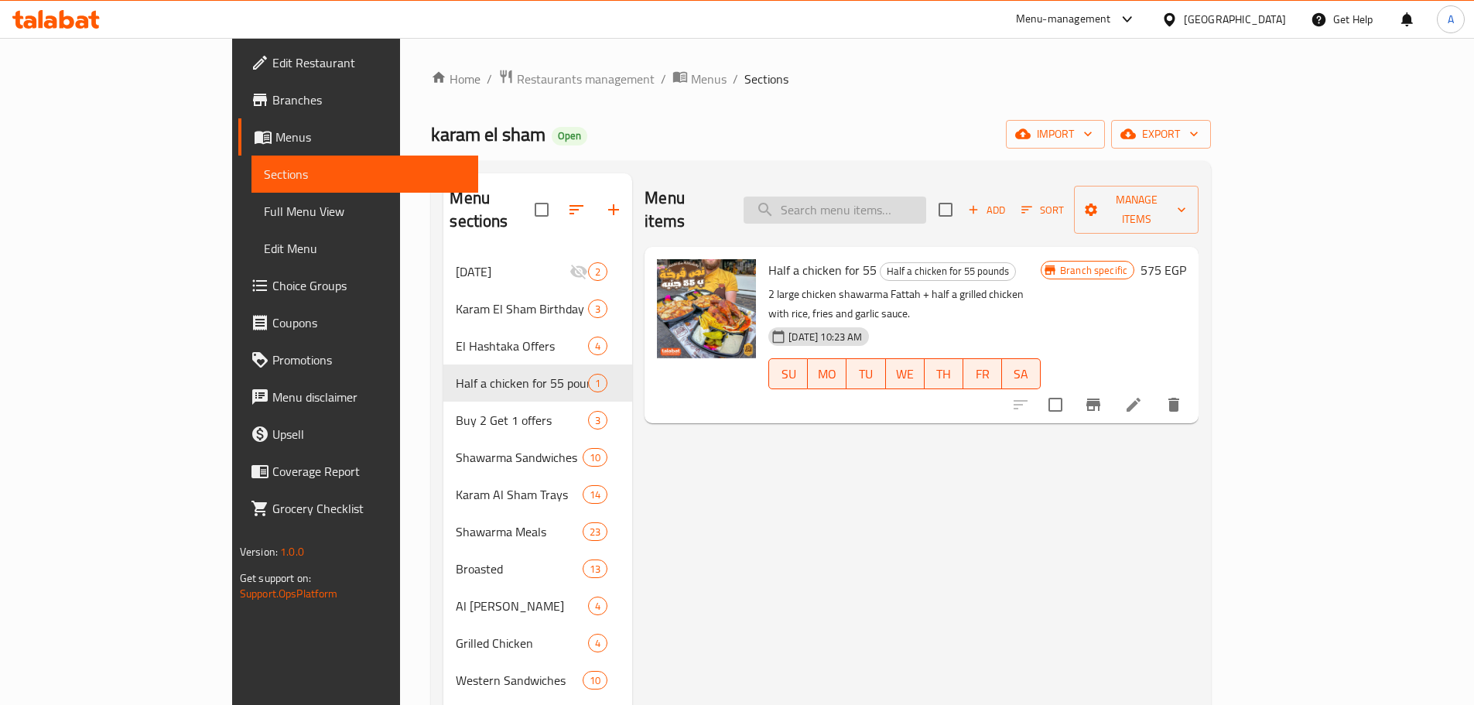
click at [892, 201] on input "search" at bounding box center [834, 209] width 183 height 27
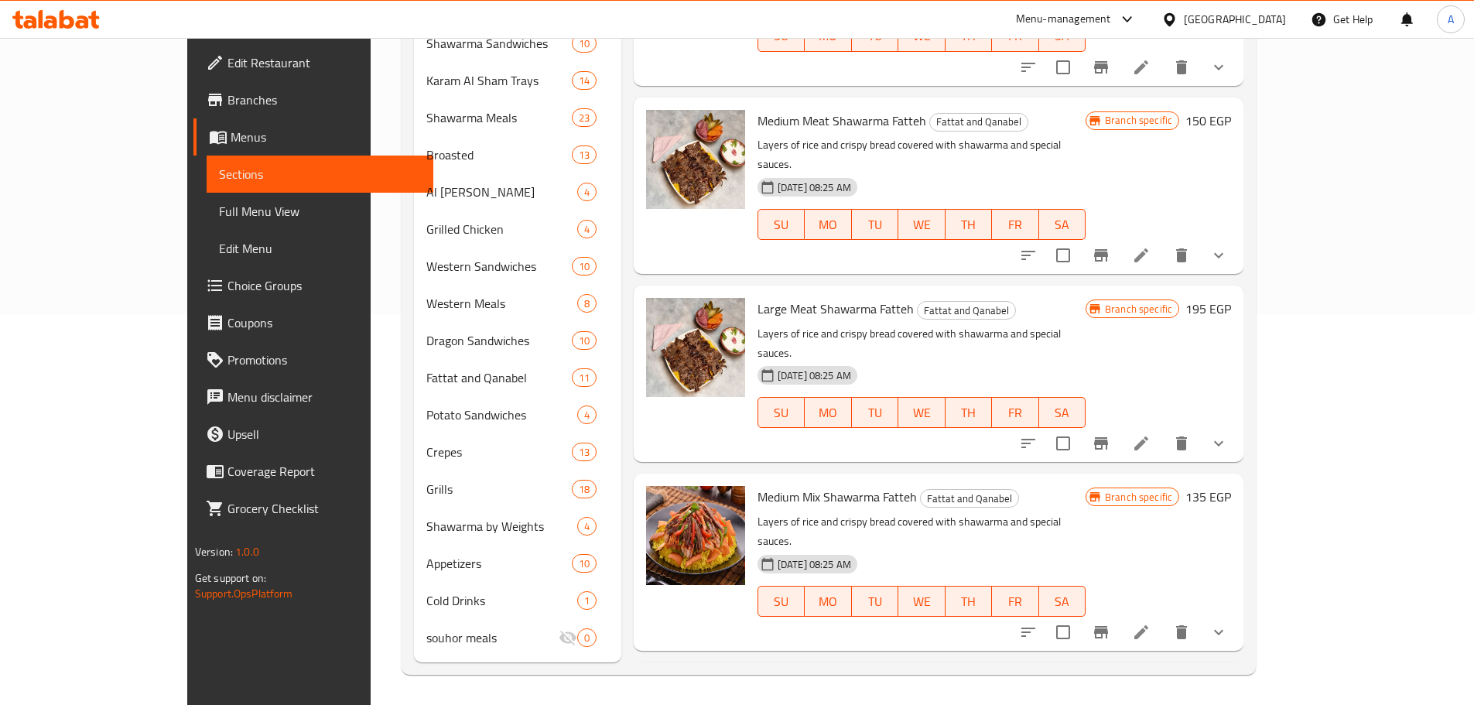
scroll to position [391, 0]
click at [757, 673] on span "Large Mix Shawarma Fatteh" at bounding box center [830, 684] width 147 height 23
drag, startPoint x: 724, startPoint y: 528, endPoint x: 742, endPoint y: 528, distance: 17.8
click at [757, 673] on span "Large Mix Shawarma Fatteh" at bounding box center [830, 684] width 147 height 23
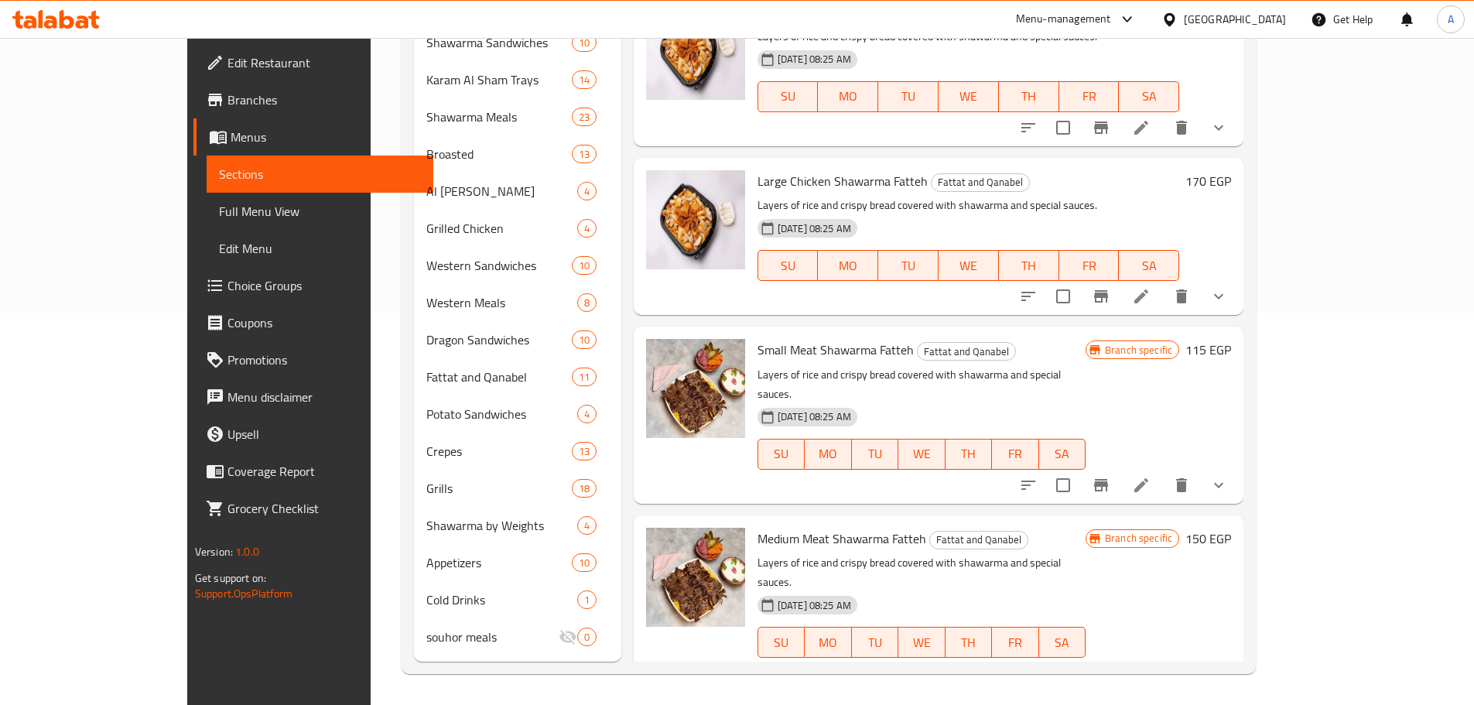
scroll to position [738, 0]
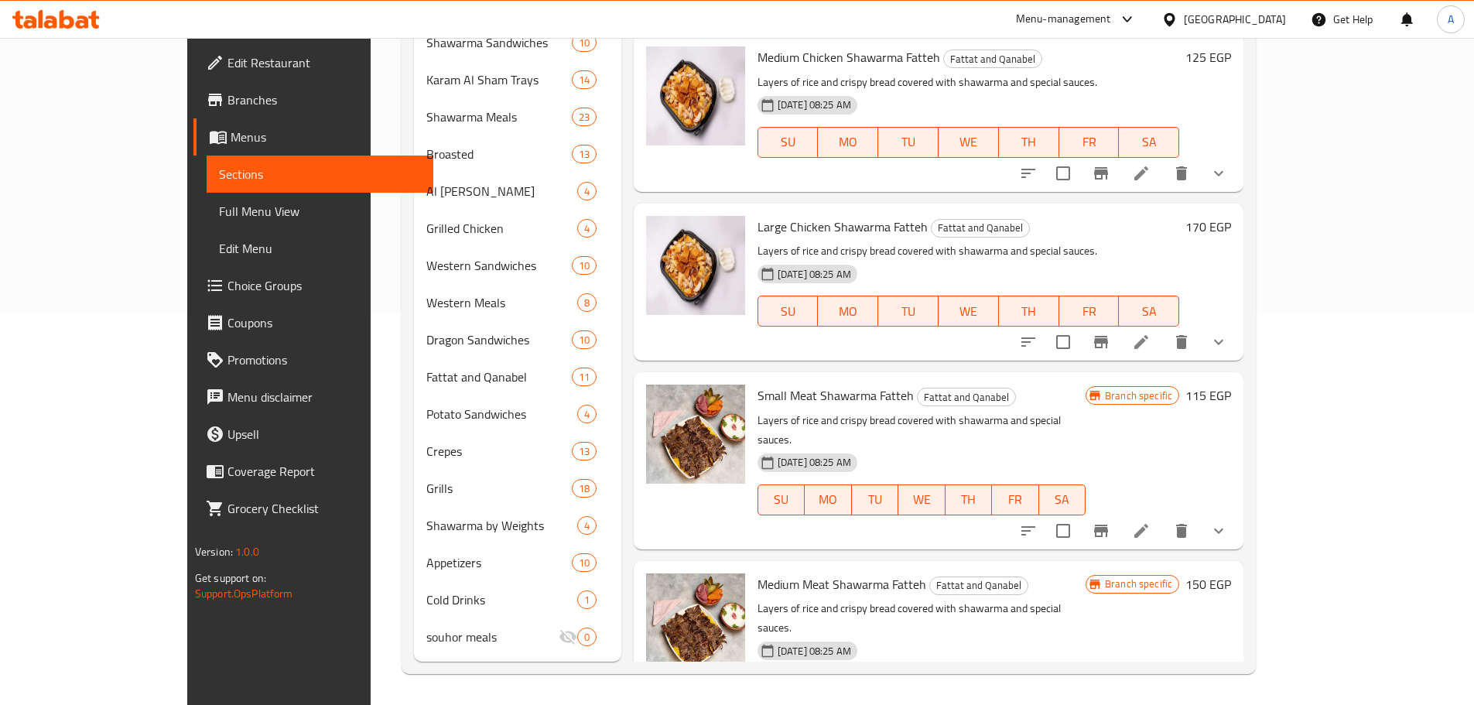
click at [757, 215] on span "Large Chicken Shawarma Fatteh" at bounding box center [842, 226] width 170 height 23
drag, startPoint x: 725, startPoint y: 152, endPoint x: 857, endPoint y: 151, distance: 132.3
click at [857, 215] on span "Large Chicken Shawarma Fatteh" at bounding box center [842, 226] width 170 height 23
copy span "Large Chicken Shawarma Fatteh"
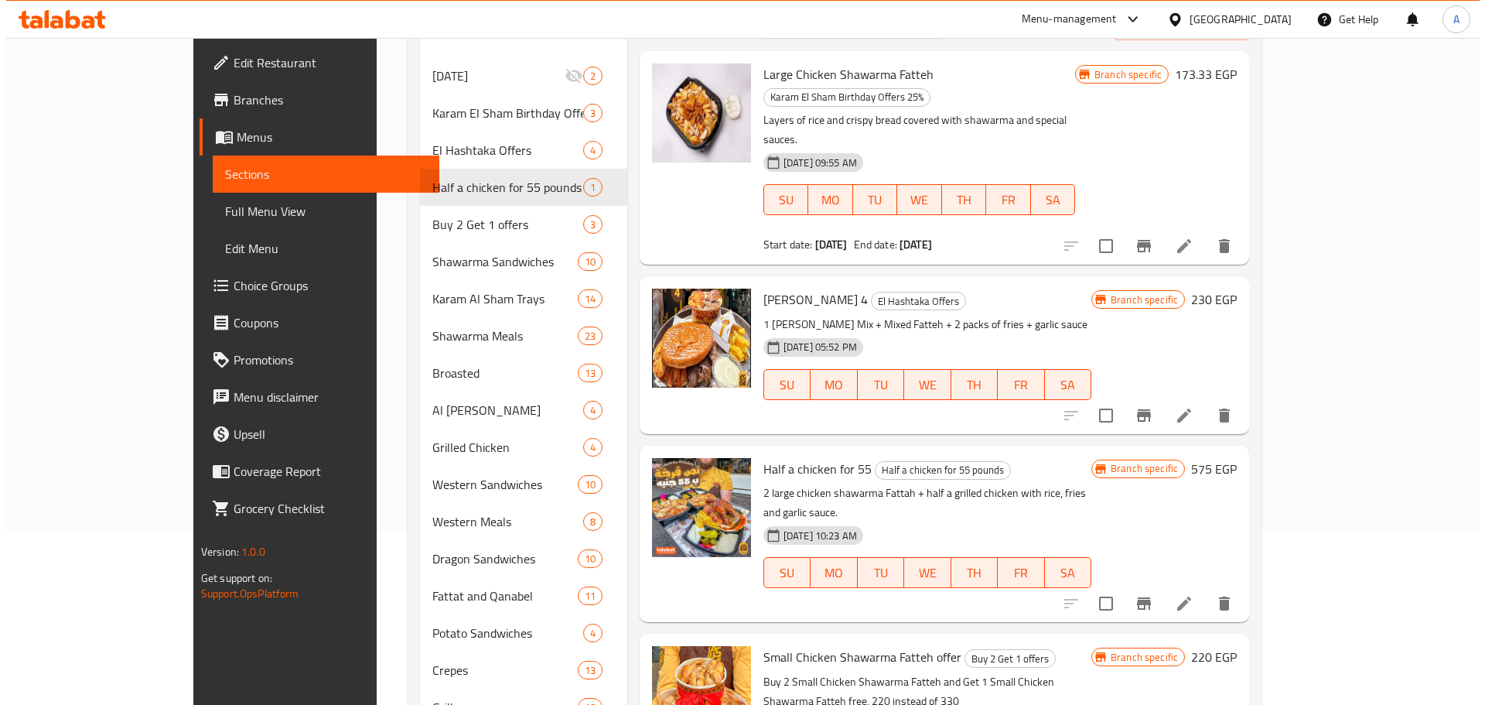
scroll to position [82, 0]
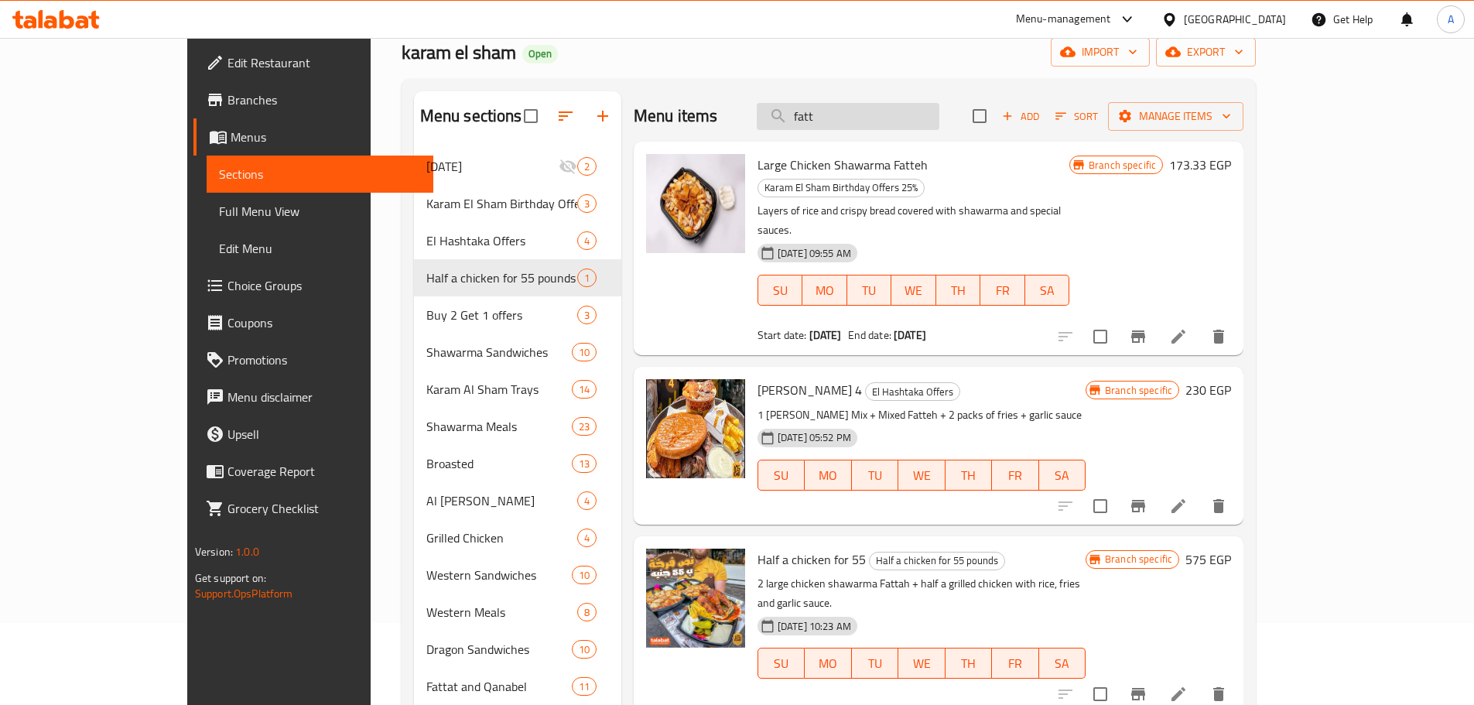
click at [900, 122] on input "fatt" at bounding box center [847, 116] width 183 height 27
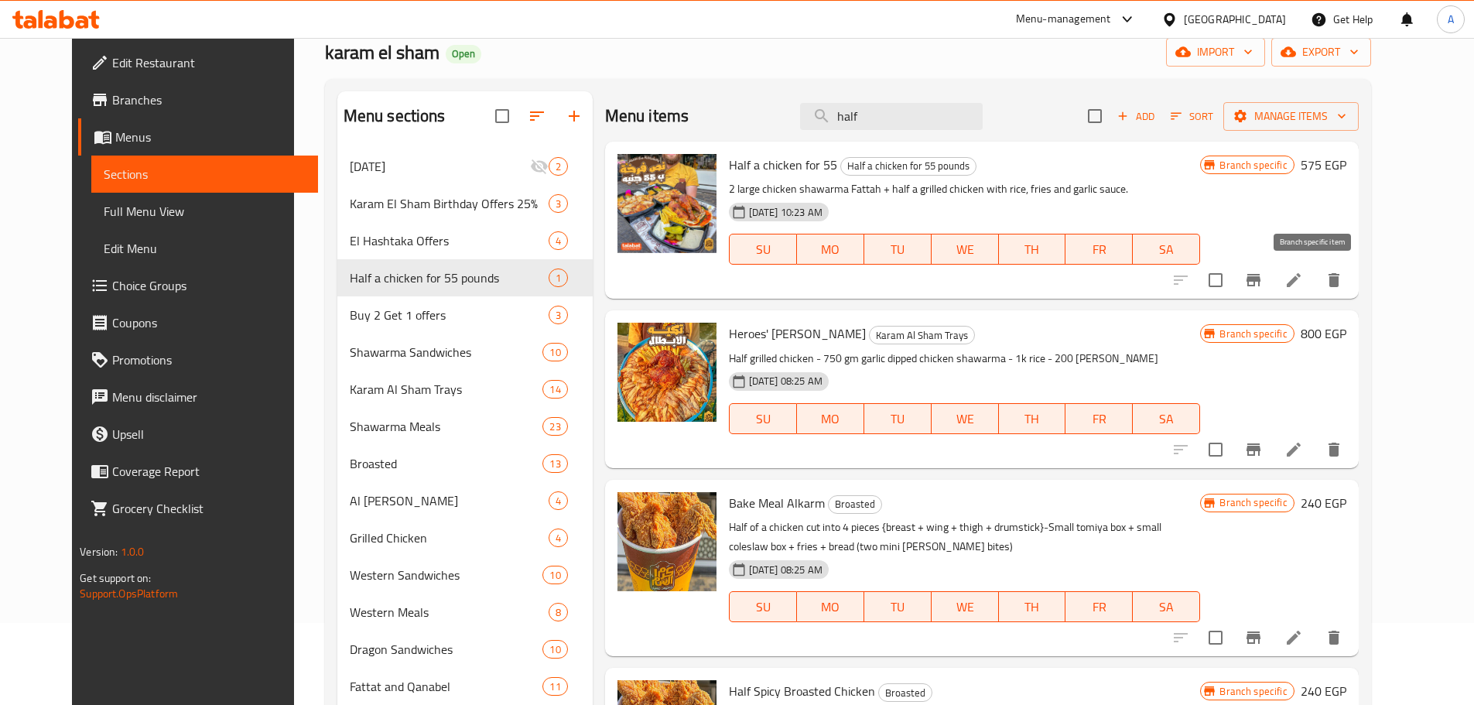
type input "half"
click at [1272, 275] on button "Branch-specific-item" at bounding box center [1253, 279] width 37 height 37
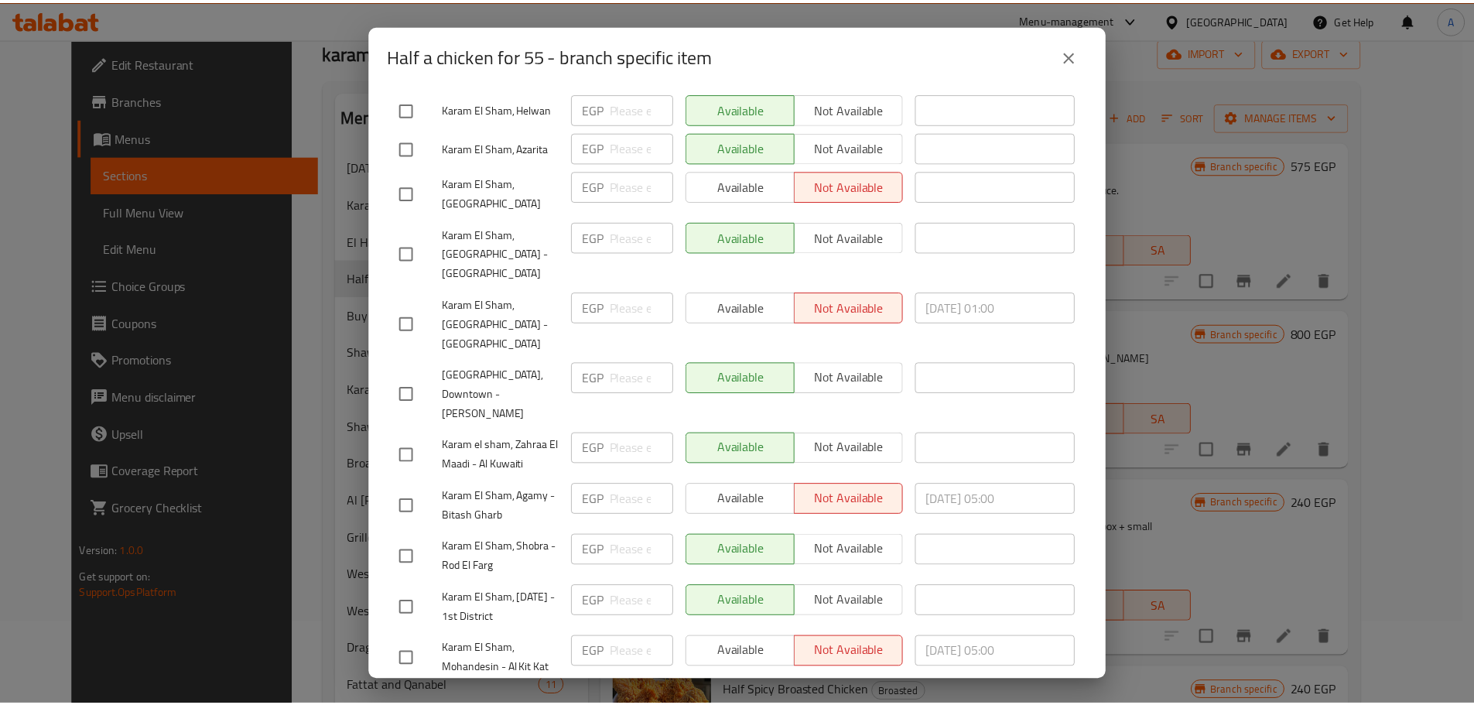
scroll to position [489, 0]
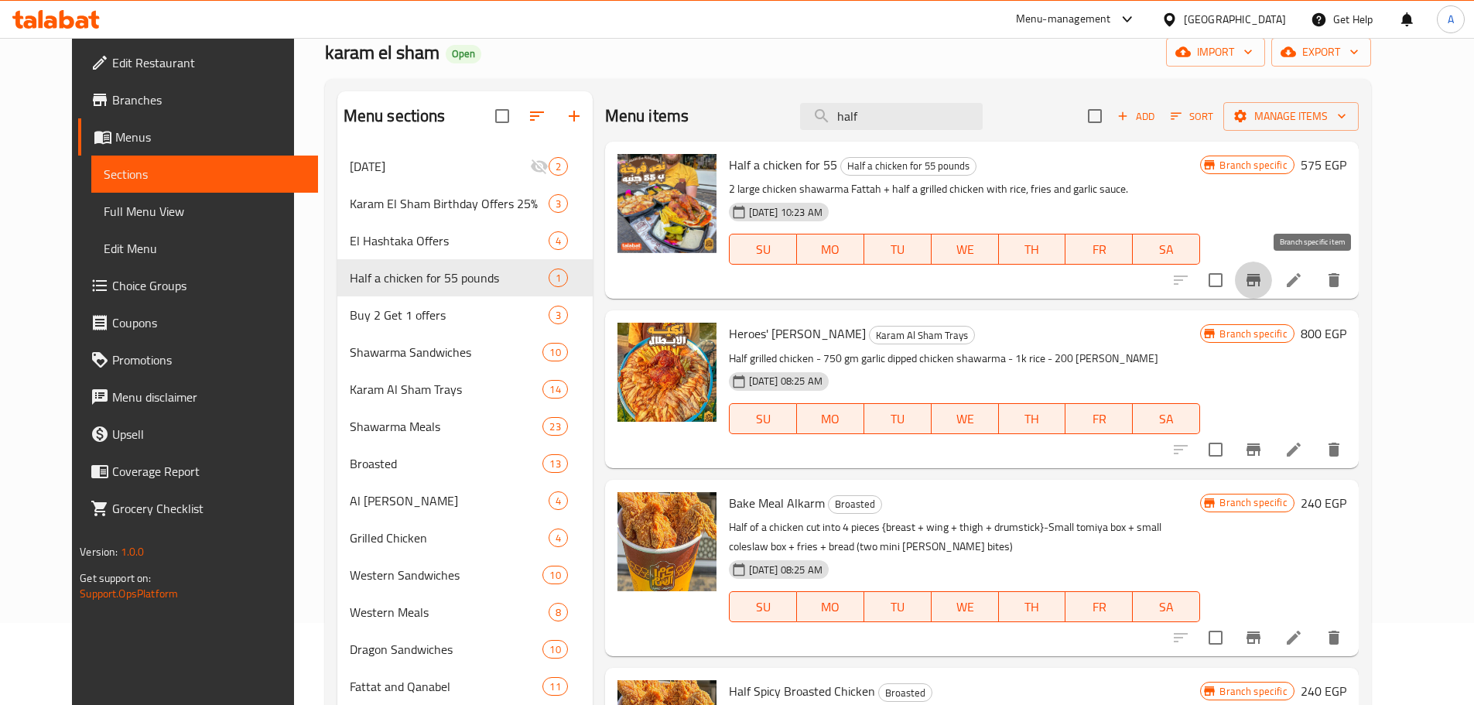
click at [731, 172] on span "Half a chicken for 55" at bounding box center [783, 164] width 108 height 23
drag, startPoint x: 731, startPoint y: 172, endPoint x: 773, endPoint y: 172, distance: 41.8
click at [773, 172] on span "Half a chicken for 55" at bounding box center [783, 164] width 108 height 23
click at [780, 181] on p "2 large chicken shawarma Fattah + half a grilled chicken with rice, fries and g…" at bounding box center [965, 188] width 472 height 19
click at [753, 190] on p "2 large chicken shawarma Fattah + half a grilled chicken with rice, fries and g…" at bounding box center [965, 188] width 472 height 19
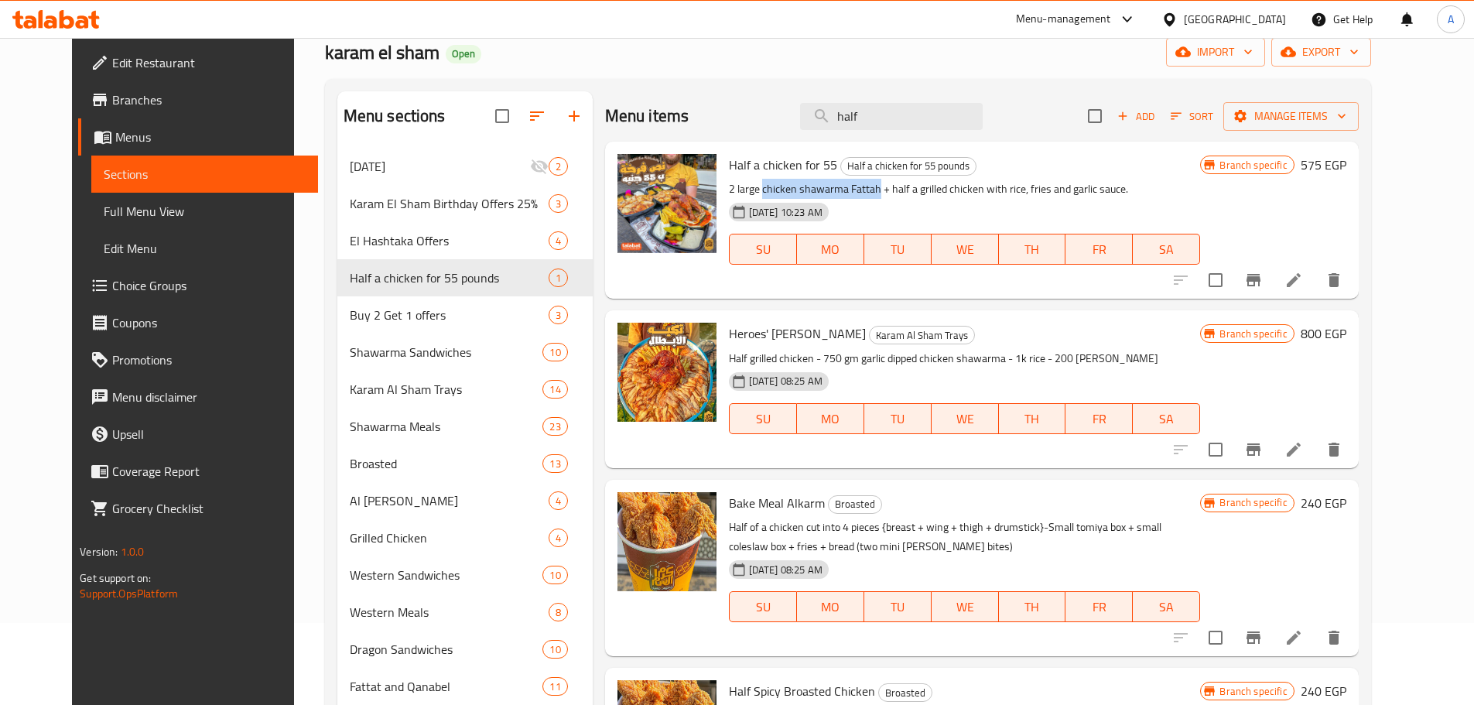
drag, startPoint x: 753, startPoint y: 190, endPoint x: 851, endPoint y: 192, distance: 98.3
click at [851, 192] on p "2 large chicken shawarma Fattah + half a grilled chicken with rice, fries and g…" at bounding box center [965, 188] width 472 height 19
click at [968, 193] on p "2 large chicken shawarma Fattah + half a grilled chicken with rice, fries and g…" at bounding box center [965, 188] width 472 height 19
click at [914, 113] on input "half" at bounding box center [891, 116] width 183 height 27
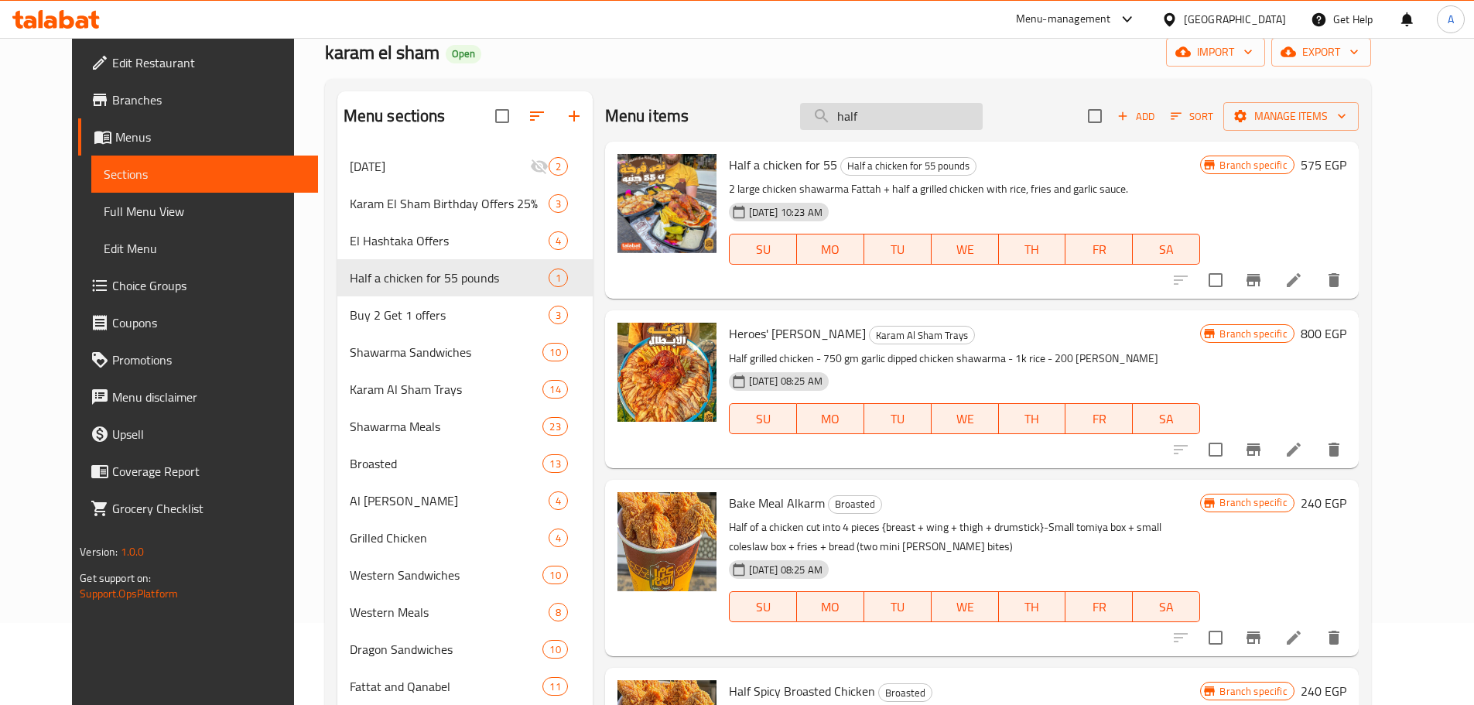
click at [914, 113] on input "half" at bounding box center [891, 116] width 183 height 27
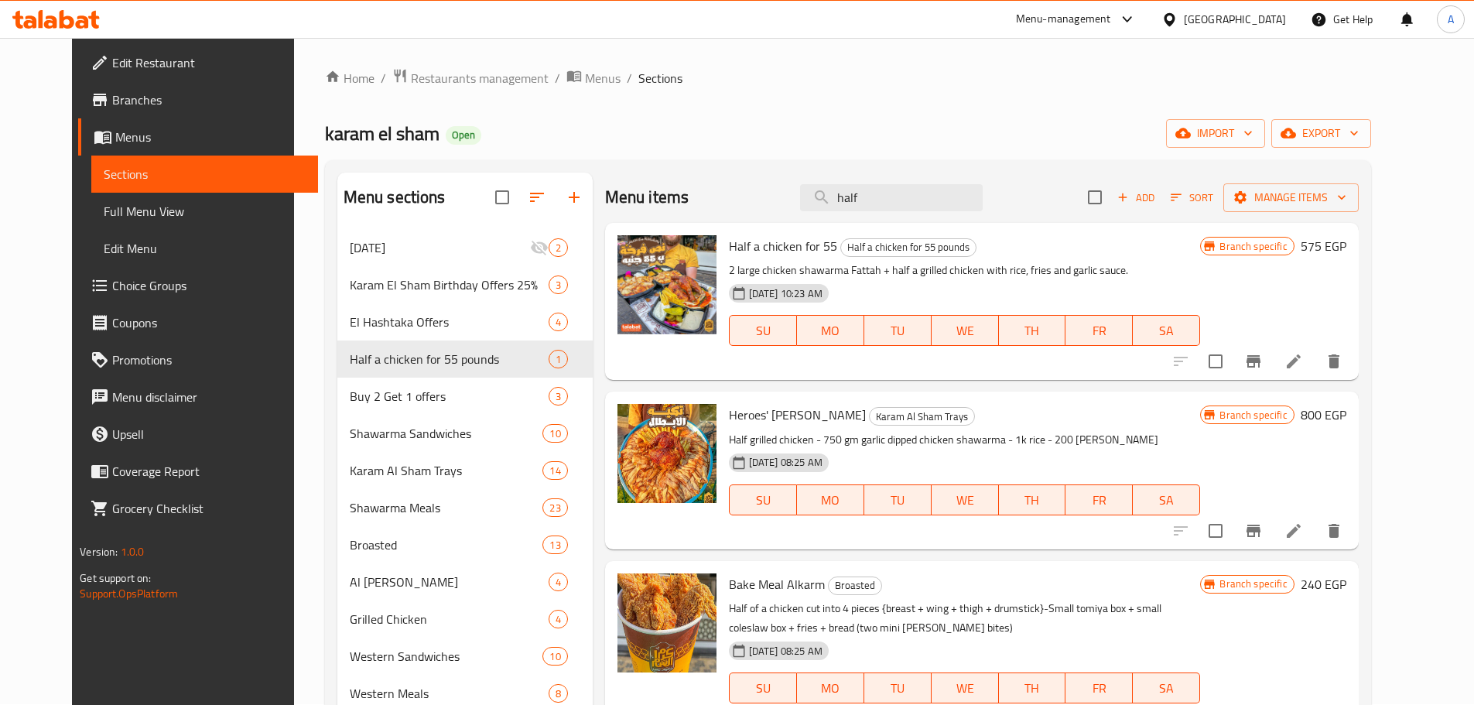
scroll to position [0, 0]
click at [917, 262] on p "2 large chicken shawarma Fattah + half a grilled chicken with rice, fries and g…" at bounding box center [965, 270] width 472 height 19
copy p "grilled"
click at [884, 207] on input "half" at bounding box center [891, 198] width 183 height 27
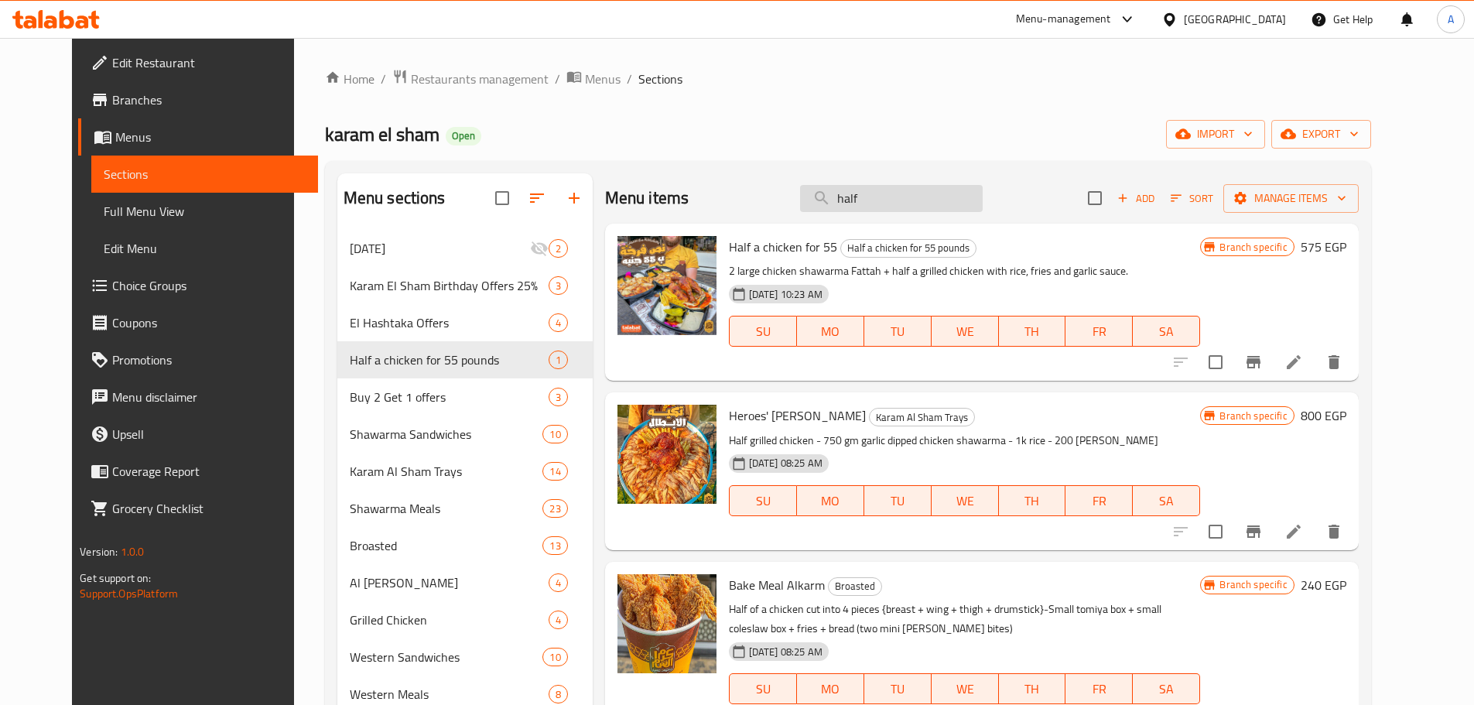
click at [884, 207] on input "half" at bounding box center [891, 198] width 183 height 27
paste input "grilled"
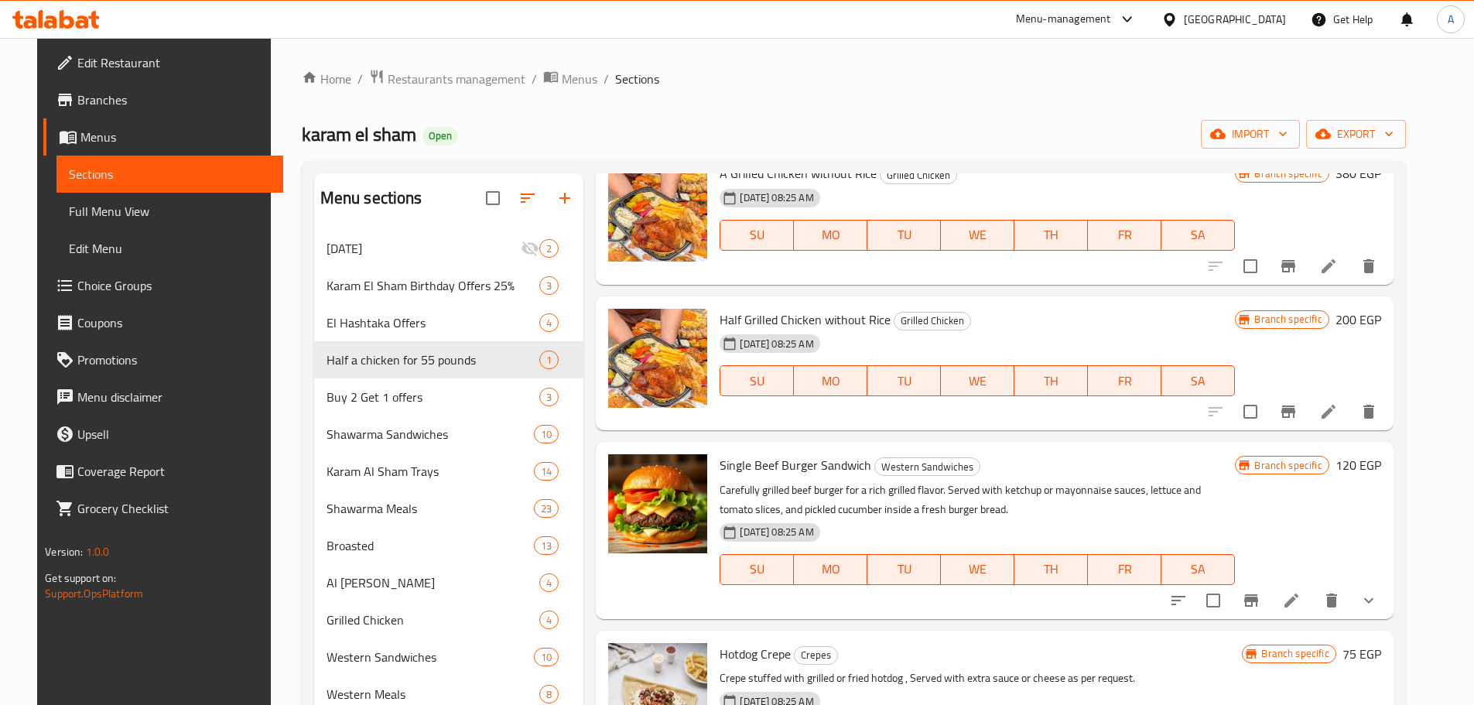
scroll to position [1934, 0]
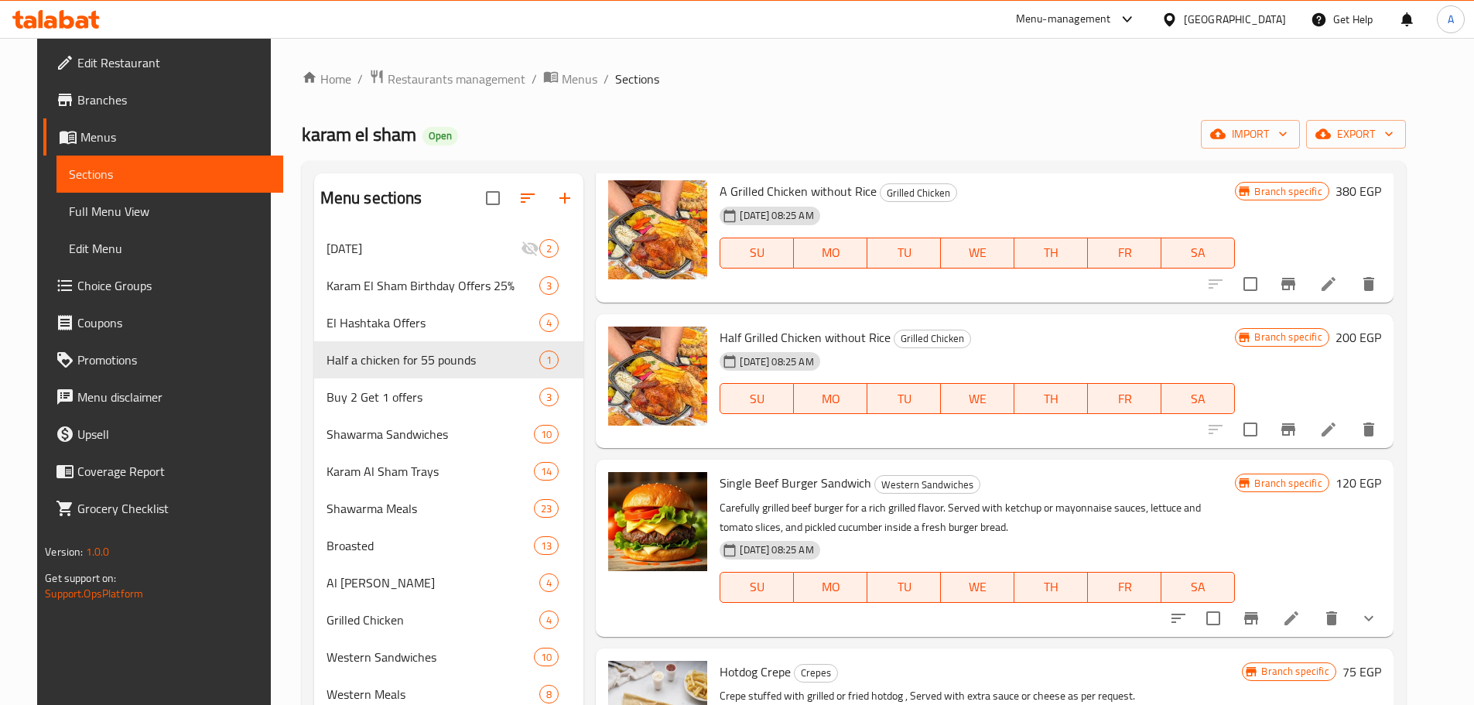
type input "grilled"
click at [719, 340] on span "Half Grilled Chicken without Rice" at bounding box center [804, 337] width 171 height 23
drag, startPoint x: 719, startPoint y: 340, endPoint x: 780, endPoint y: 340, distance: 61.9
click at [780, 340] on span "Half Grilled Chicken without Rice" at bounding box center [804, 337] width 171 height 23
copy span "Half Grilled Chicken"
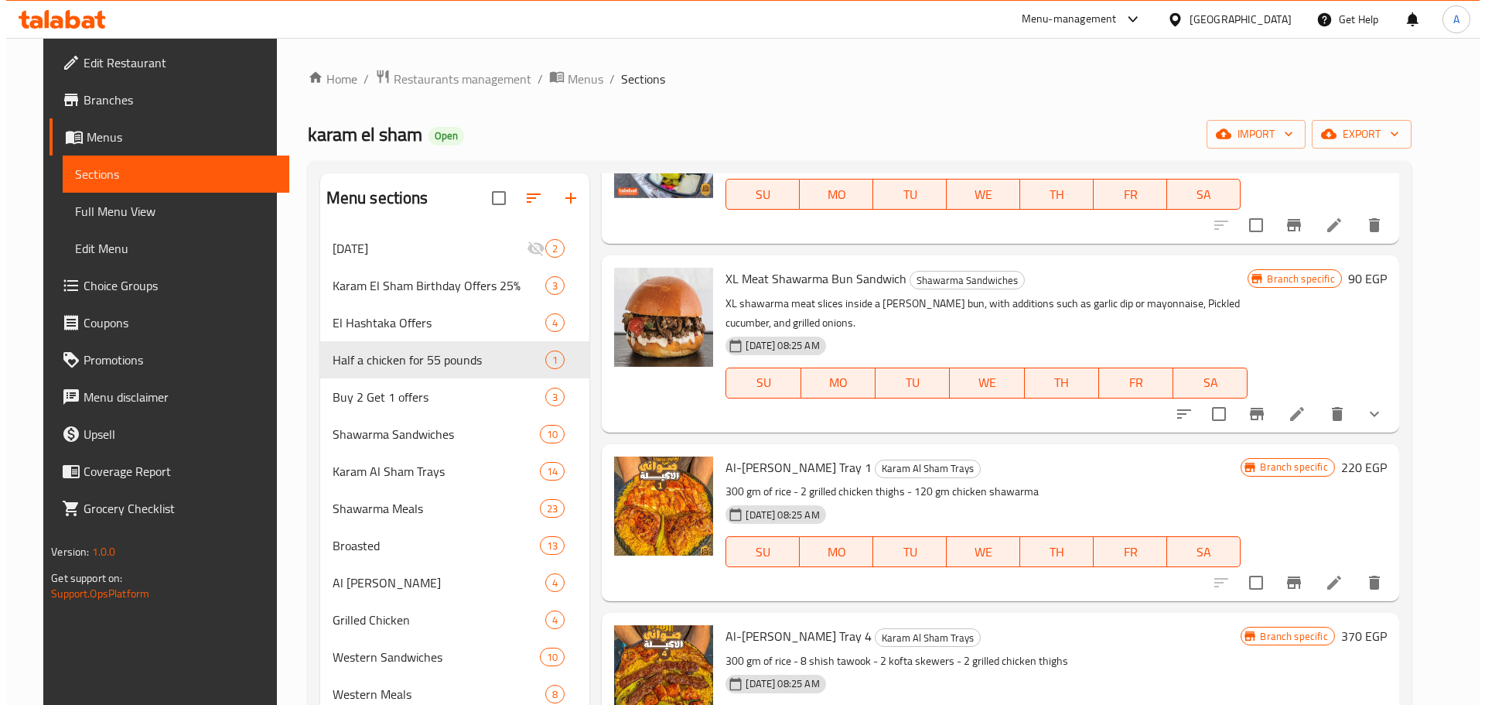
scroll to position [0, 0]
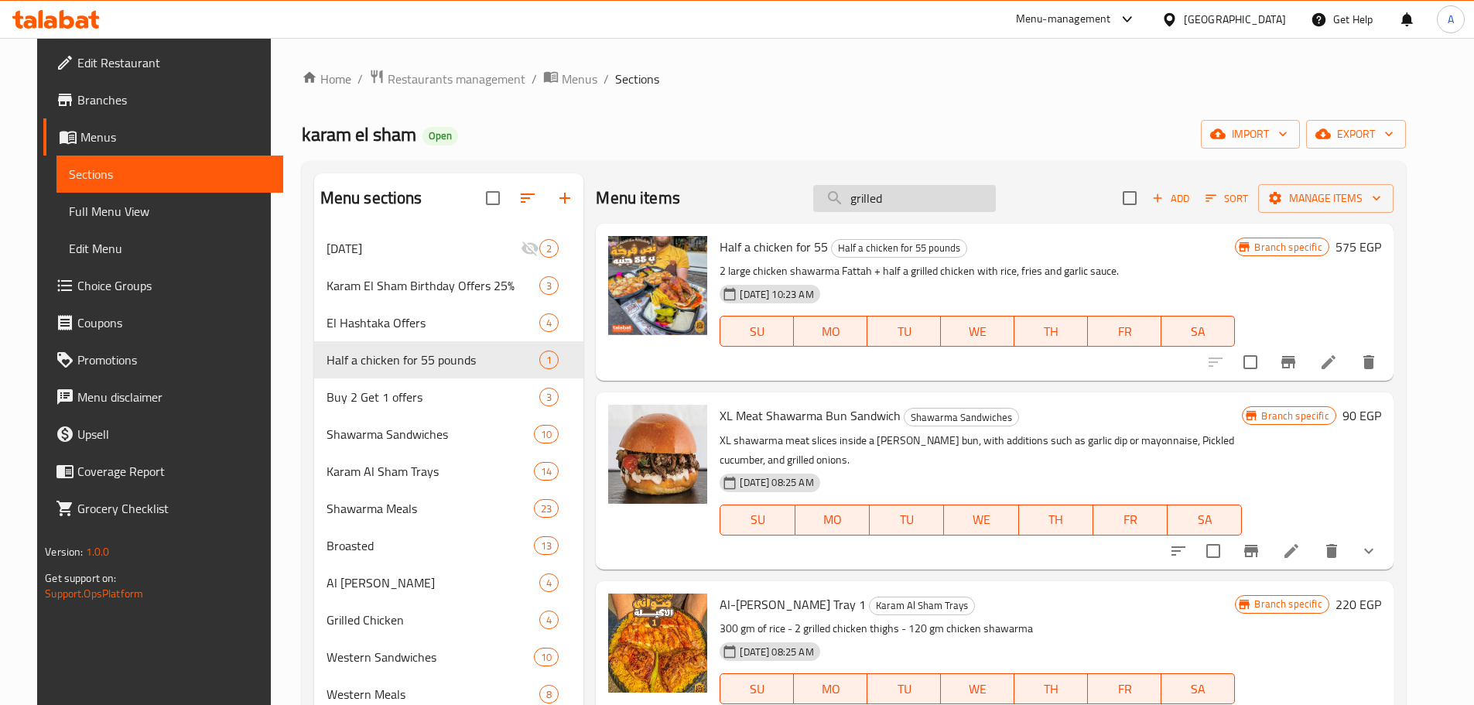
click at [883, 202] on input "grilled" at bounding box center [904, 198] width 183 height 27
click at [1078, 273] on p "2 large chicken shawarma Fattah + half a grilled chicken with rice, fries and g…" at bounding box center [976, 270] width 515 height 19
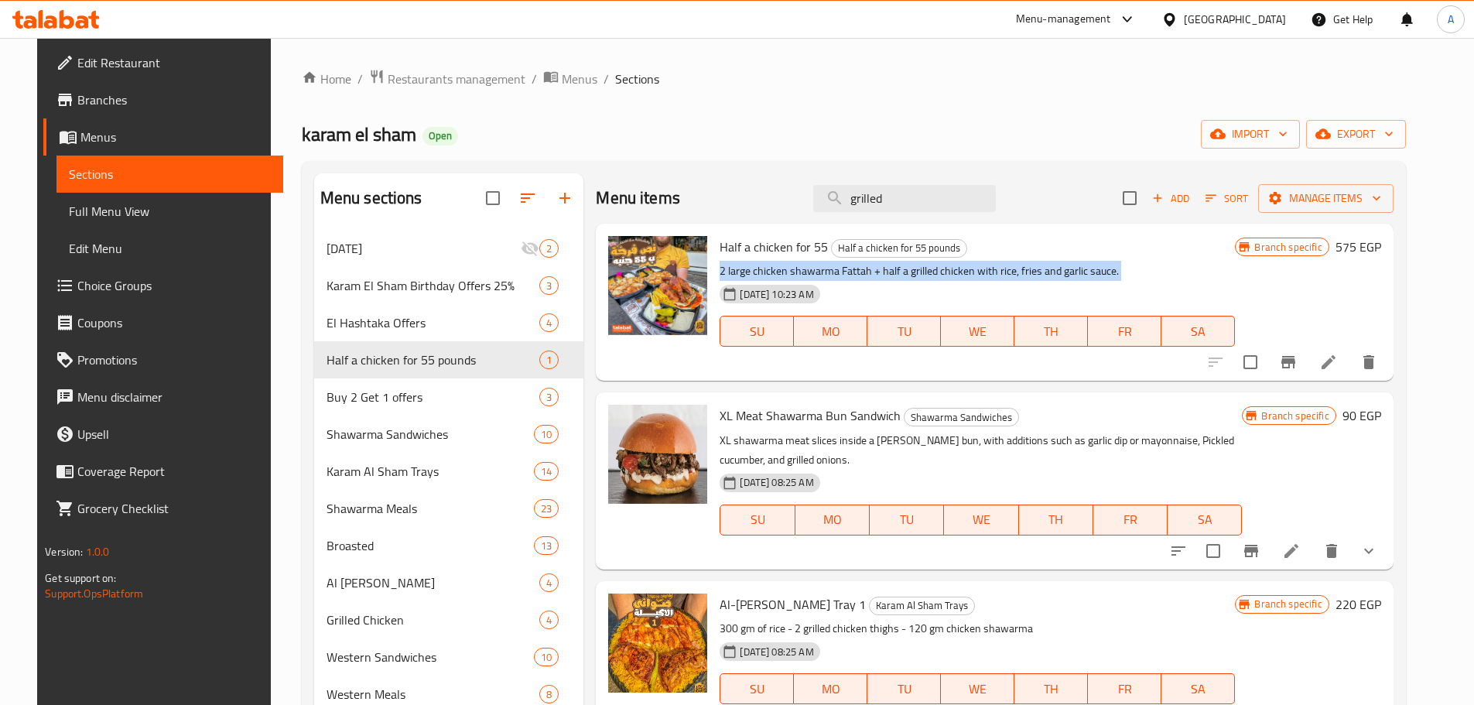
click at [1078, 273] on p "2 large chicken shawarma Fattah + half a grilled chicken with rice, fries and g…" at bounding box center [976, 270] width 515 height 19
click at [1297, 364] on icon "Branch-specific-item" at bounding box center [1288, 362] width 19 height 19
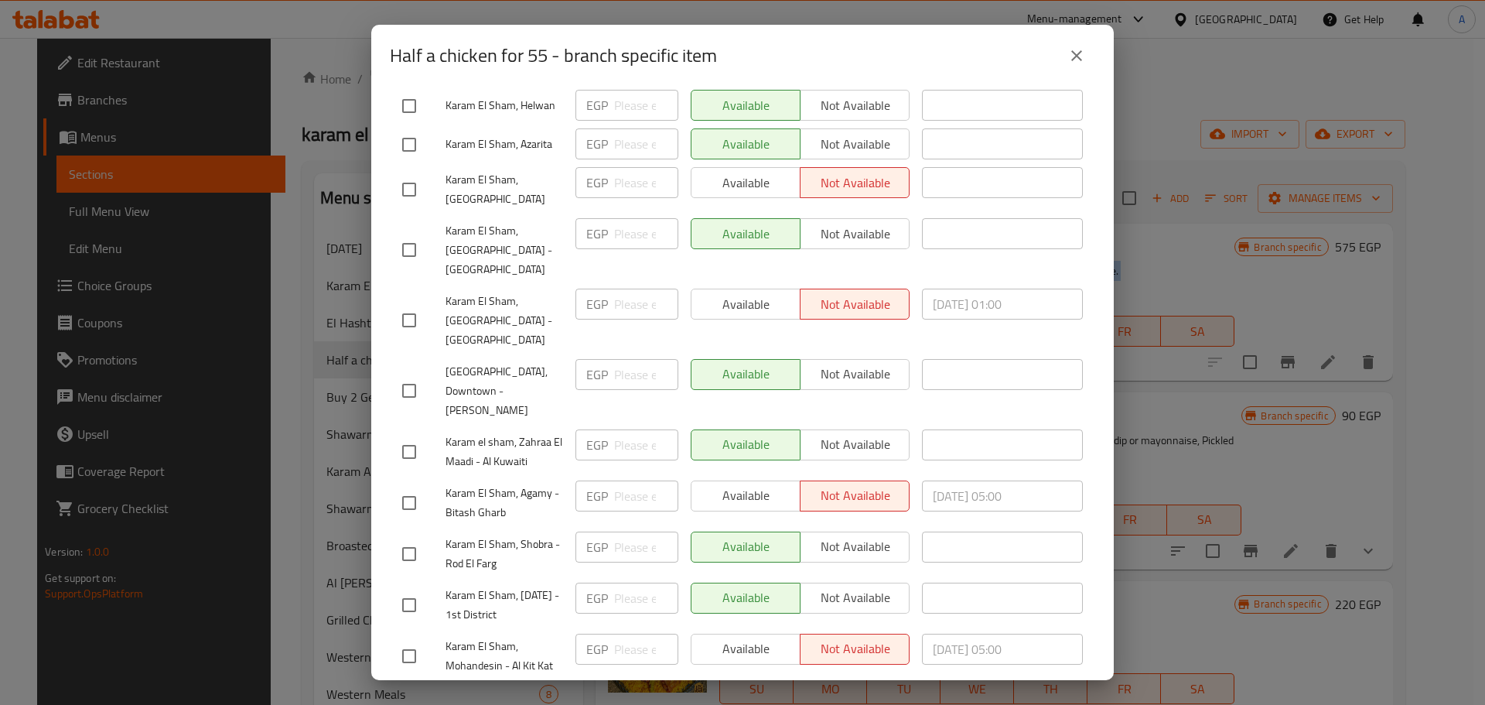
scroll to position [489, 0]
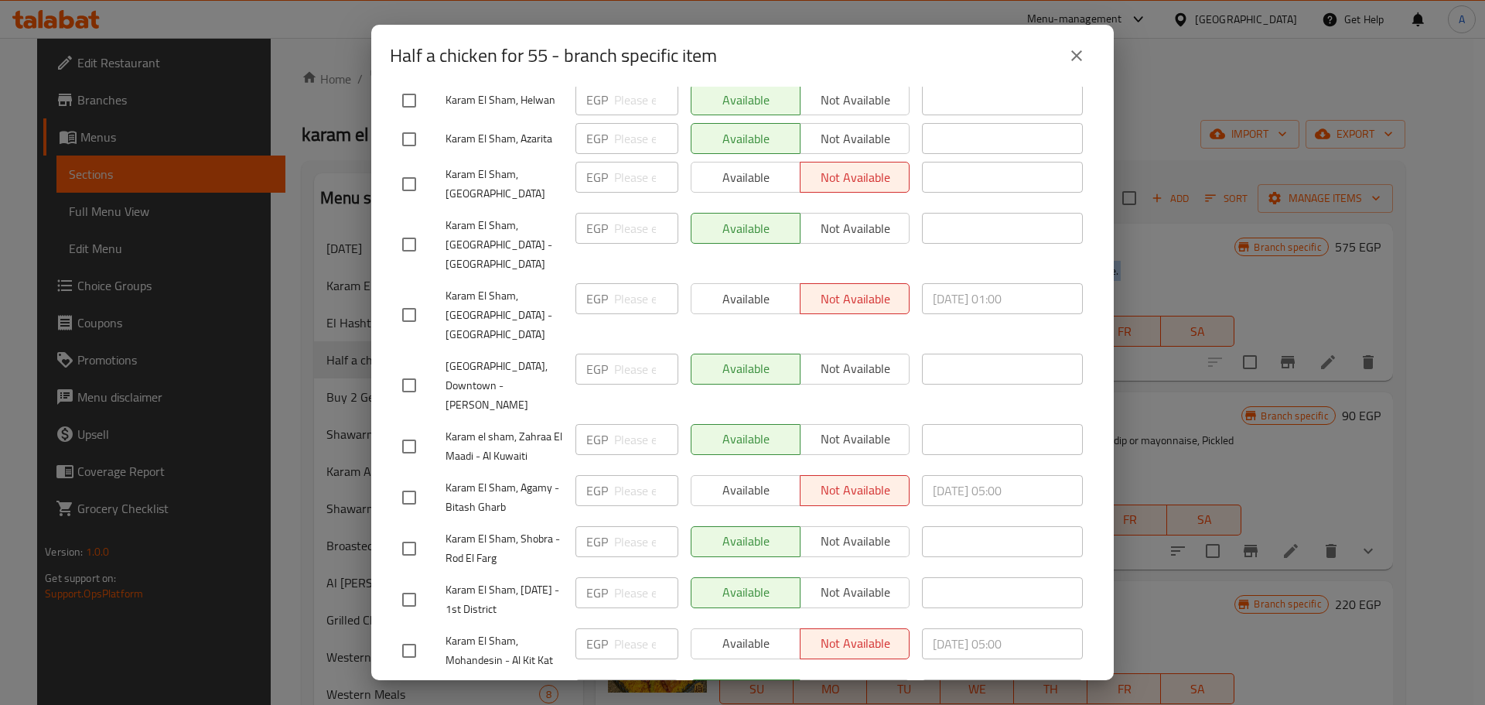
click at [1074, 67] on button "close" at bounding box center [1076, 55] width 37 height 37
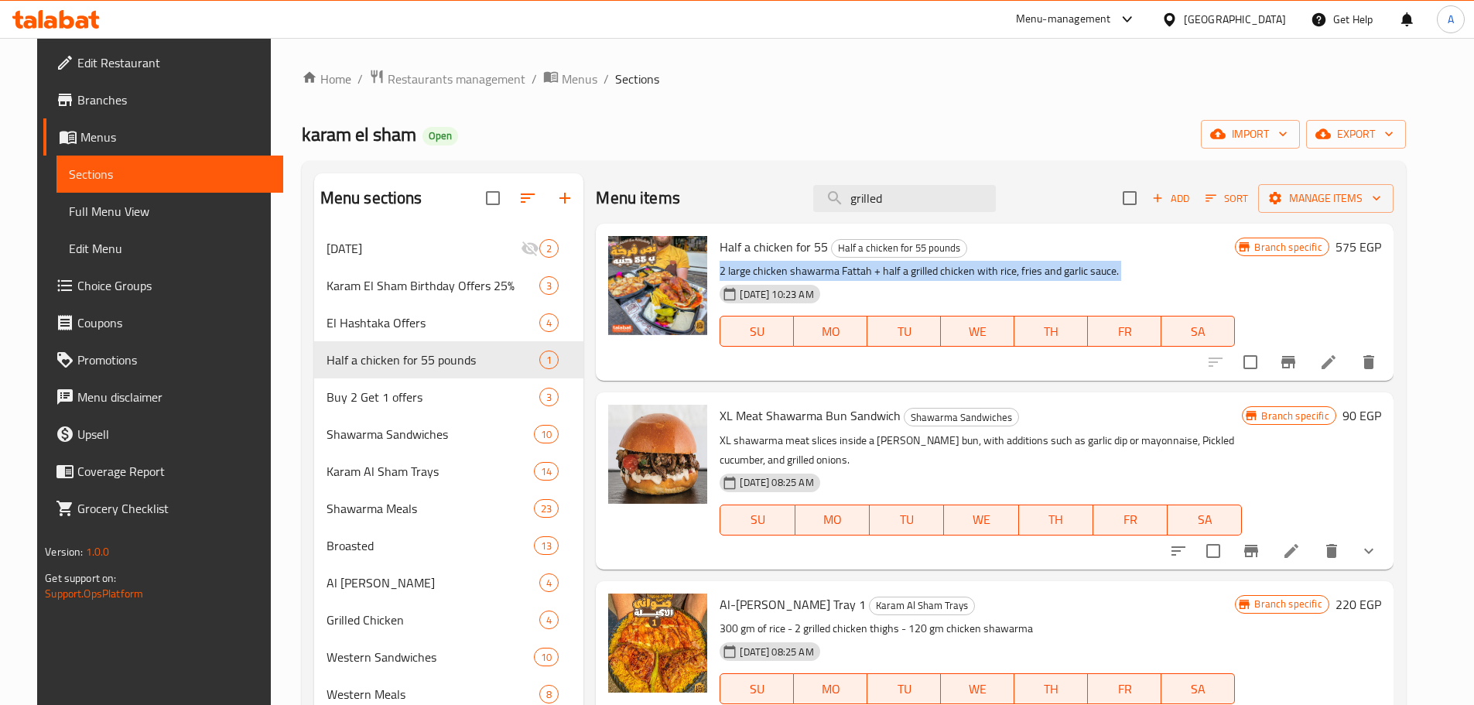
click at [847, 278] on p "2 large chicken shawarma Fattah + half a grilled chicken with rice, fries and g…" at bounding box center [976, 270] width 515 height 19
click at [1306, 360] on button "Branch-specific-item" at bounding box center [1287, 361] width 37 height 37
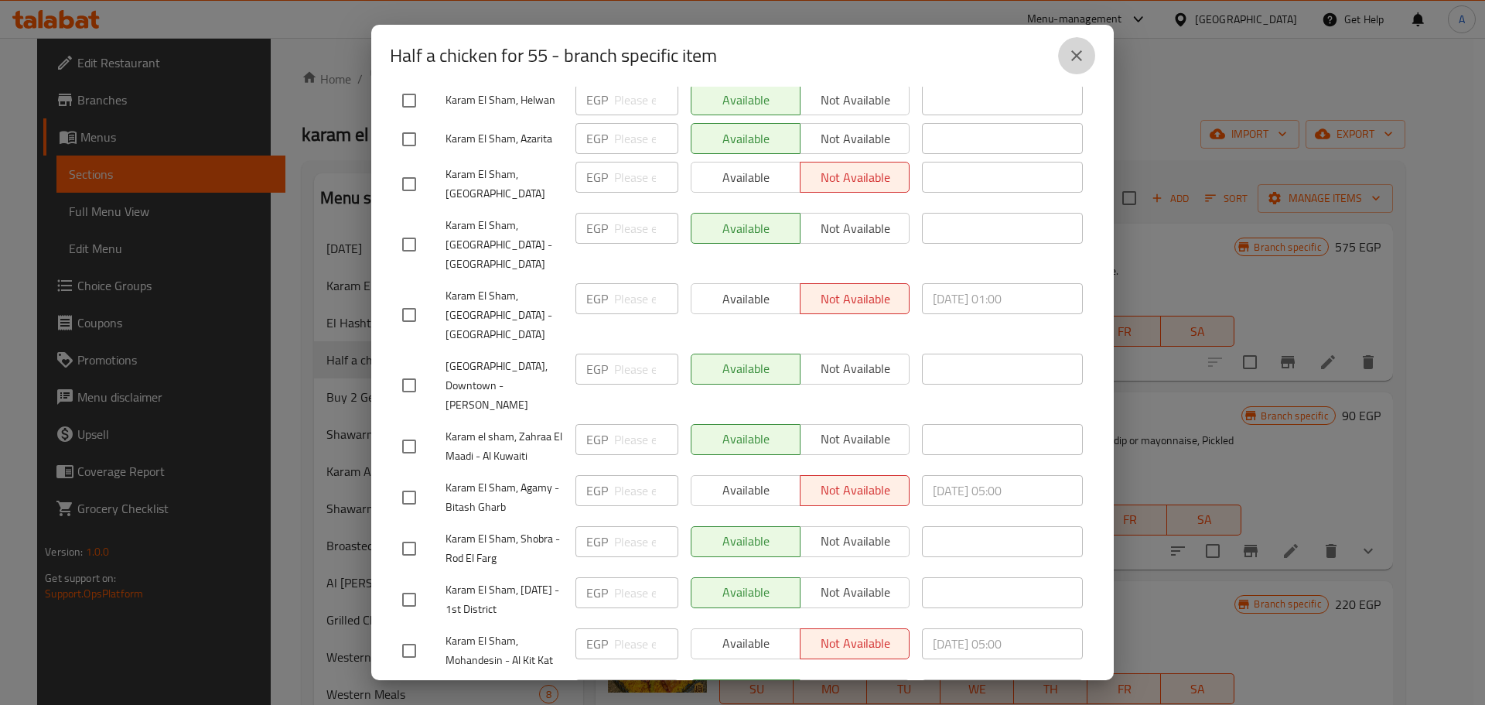
click at [1087, 60] on button "close" at bounding box center [1076, 55] width 37 height 37
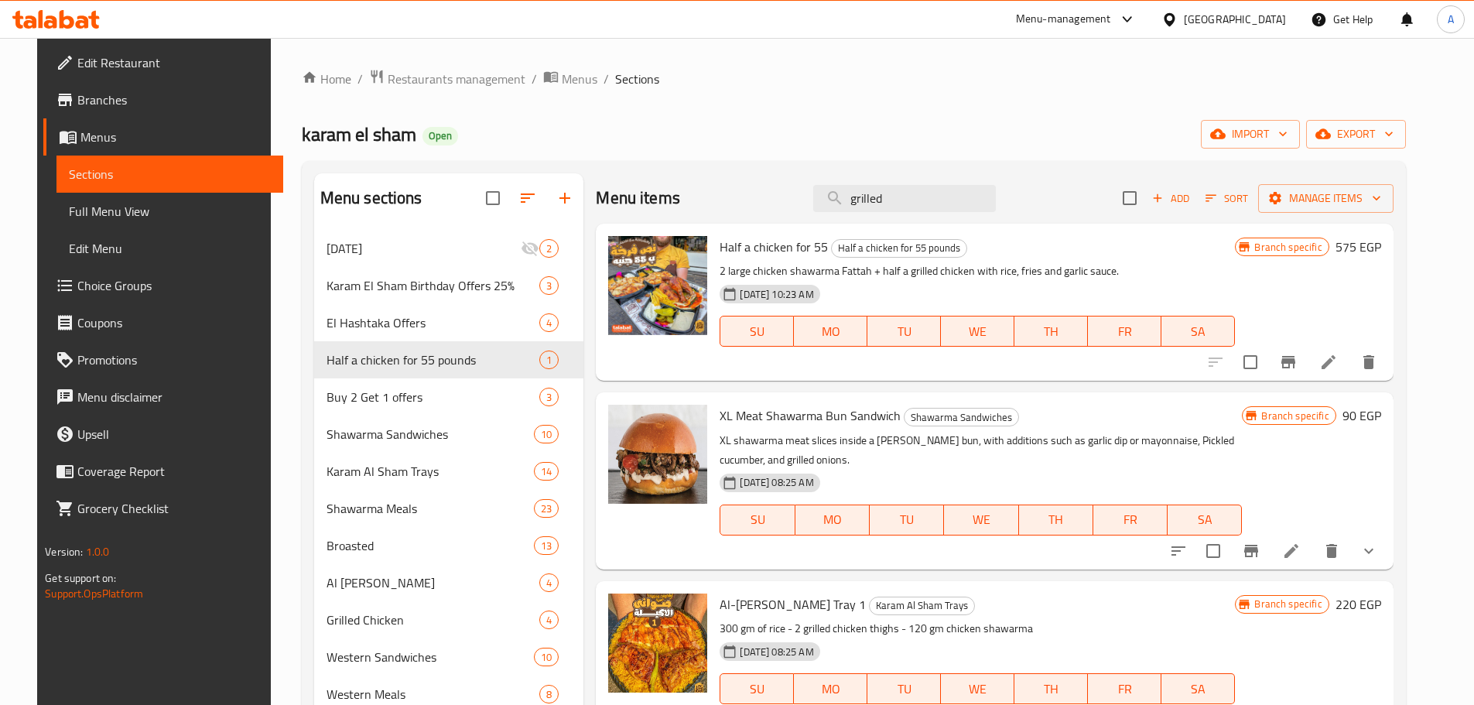
click at [762, 241] on span "Half a chicken for 55" at bounding box center [773, 246] width 108 height 23
copy h6 "Half a chicken for 55"
click at [728, 249] on span "Half a chicken for 55" at bounding box center [773, 246] width 108 height 23
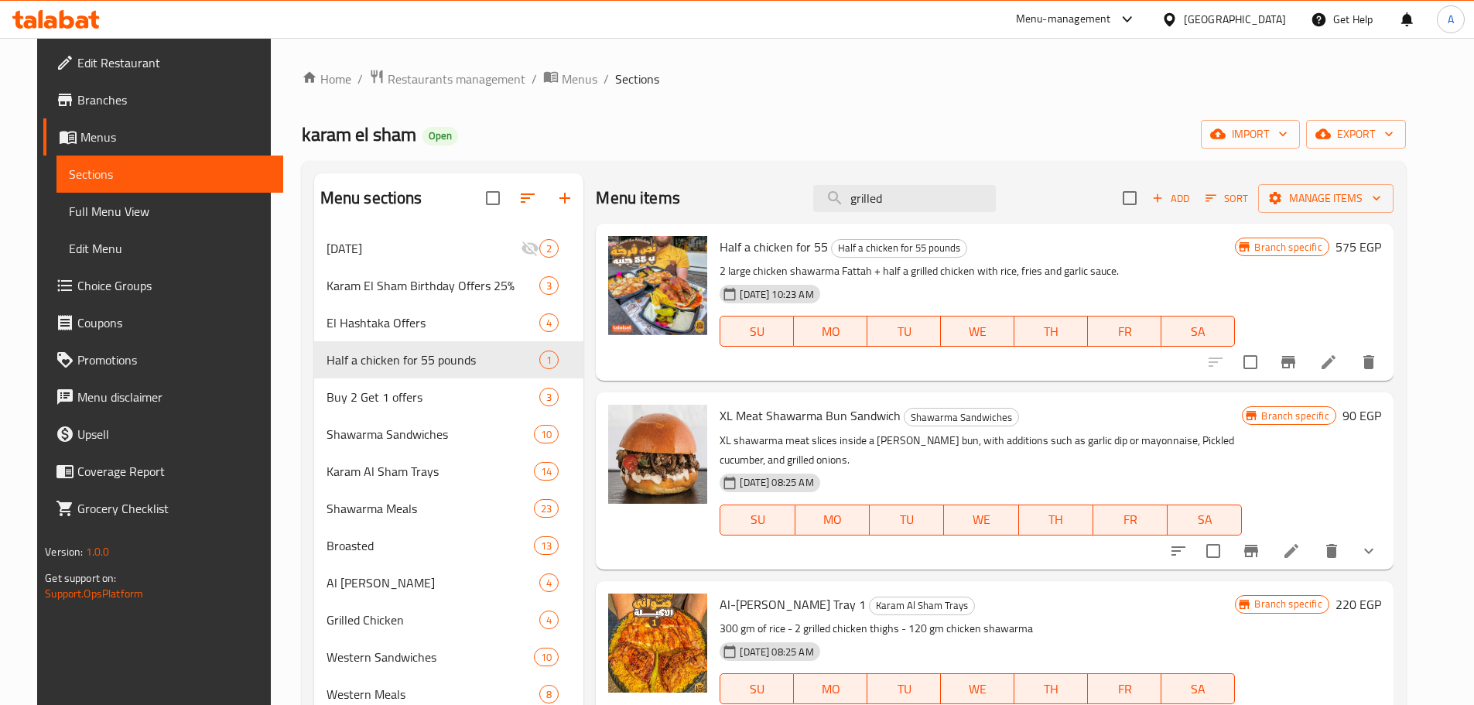
drag, startPoint x: 728, startPoint y: 249, endPoint x: 805, endPoint y: 244, distance: 77.5
click at [805, 244] on span "Half a chicken for 55" at bounding box center [773, 246] width 108 height 23
click at [350, 142] on span "karam el sham" at bounding box center [359, 134] width 114 height 35
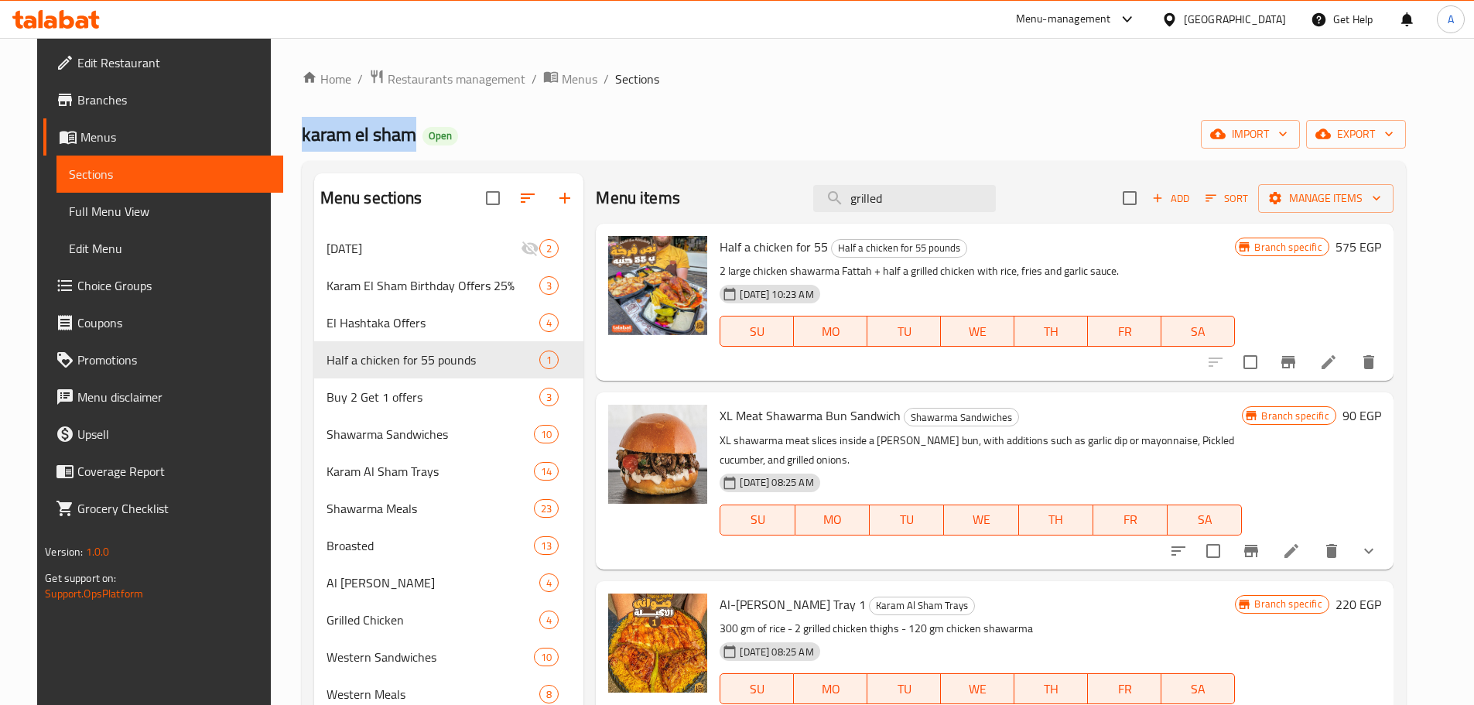
copy span "karam el sham"
click at [600, 110] on div "Home / Restaurants management / Menus / Sections karam el sham Open import expo…" at bounding box center [854, 567] width 1104 height 996
